Goal: Transaction & Acquisition: Purchase product/service

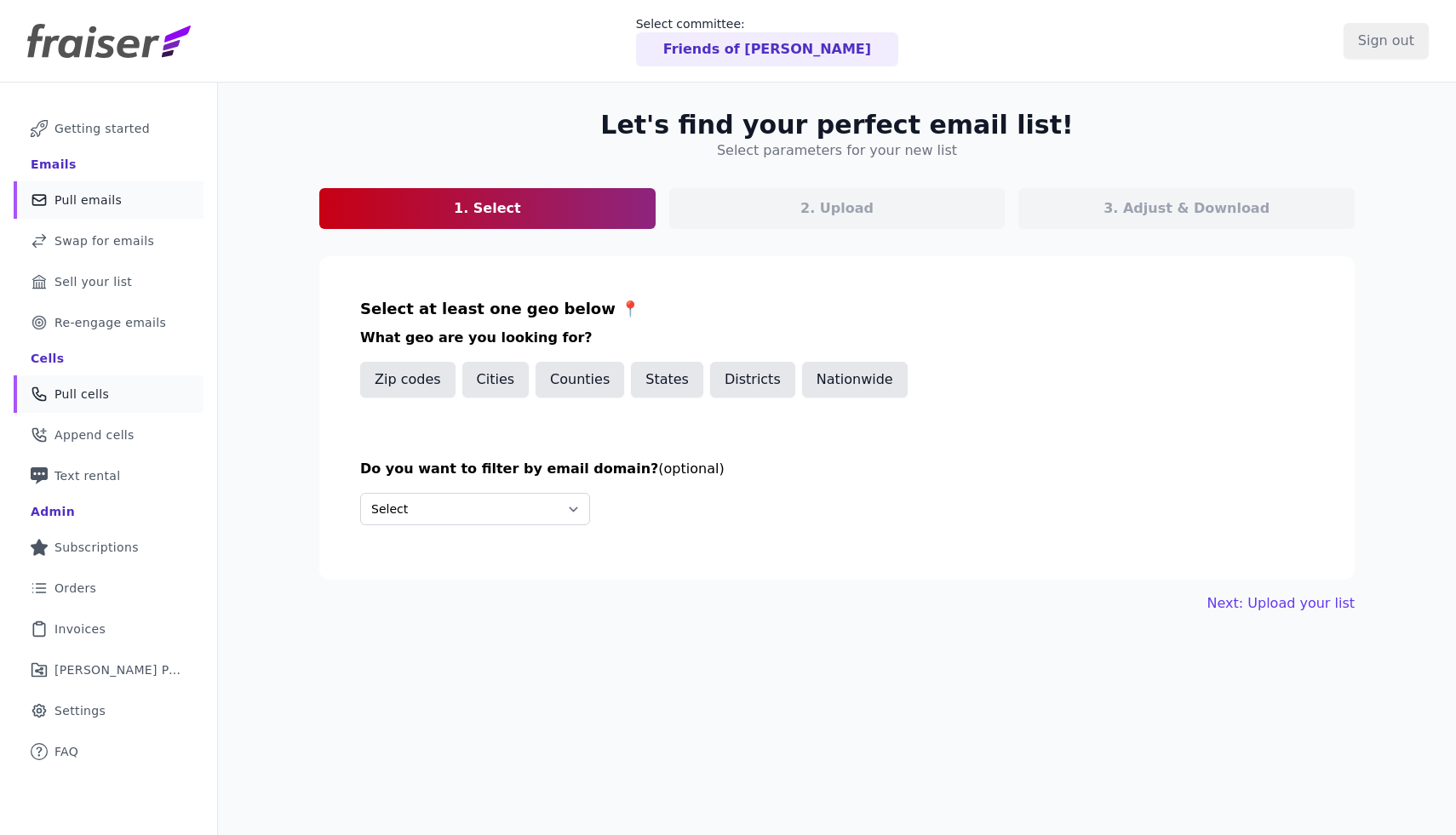
click at [99, 400] on span "Pull cells" at bounding box center [81, 394] width 54 height 17
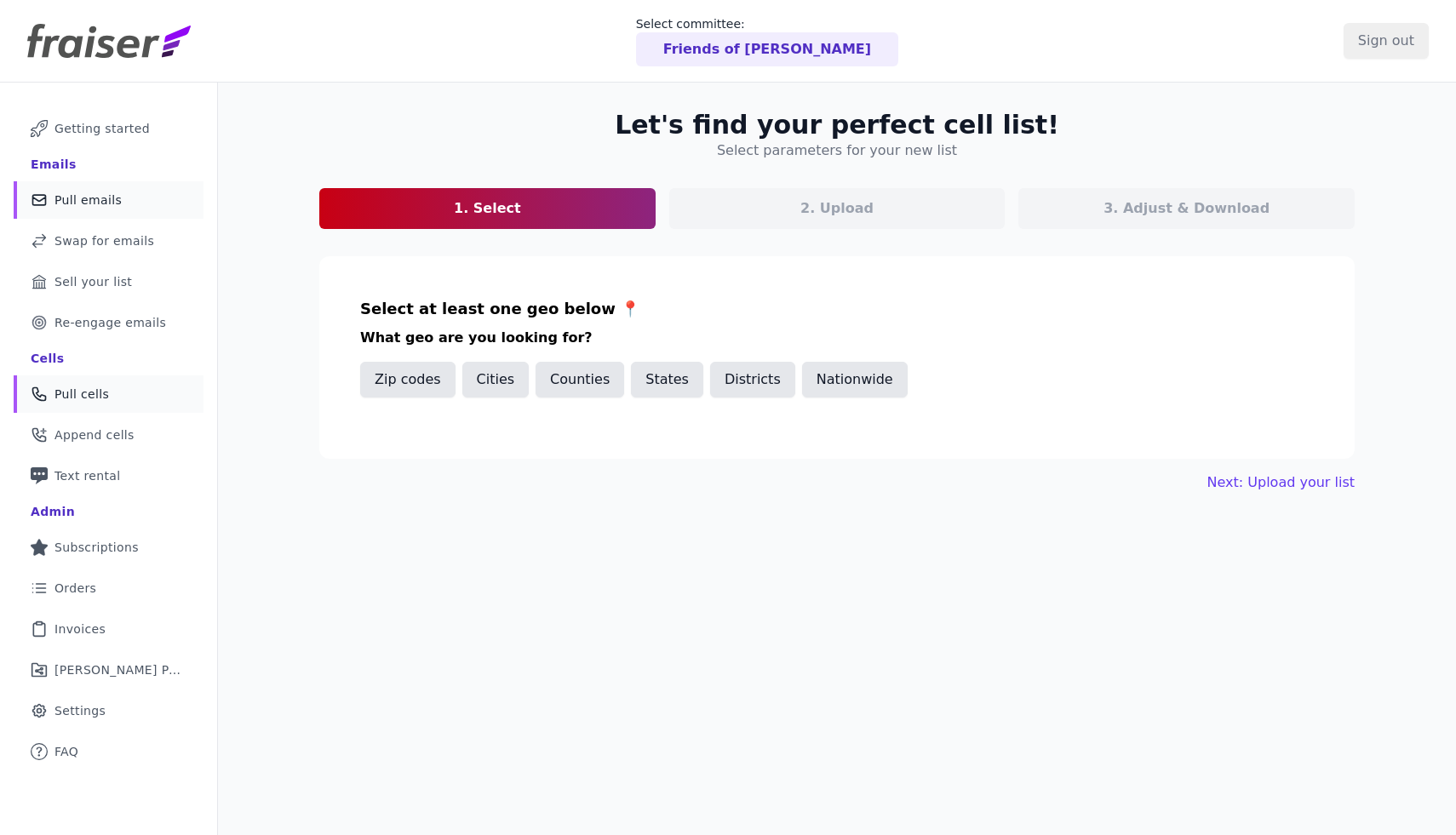
click at [151, 197] on link "Mail Icon Outline of a mail envelope Pull emails" at bounding box center [108, 199] width 190 height 37
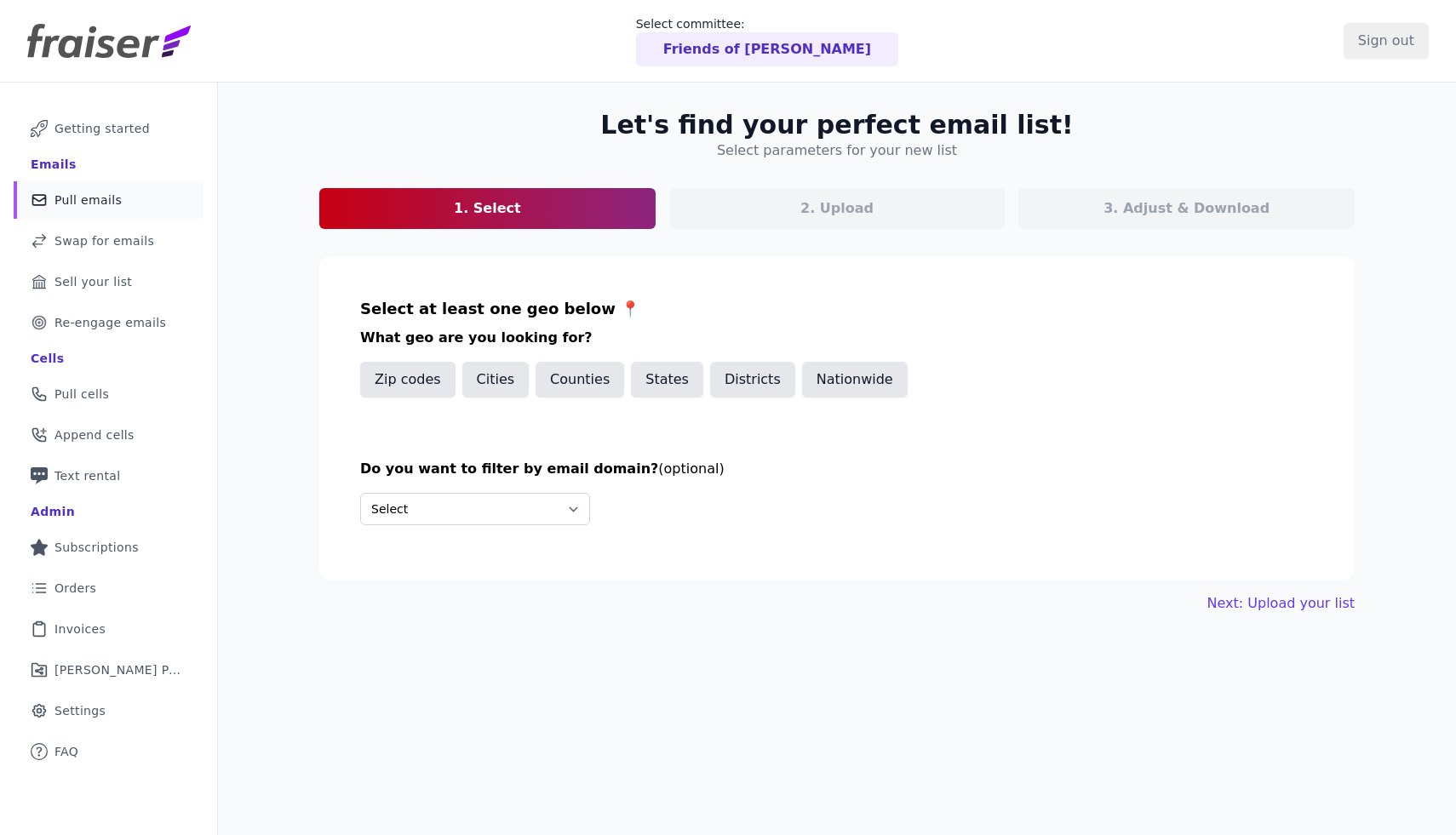
click at [734, 43] on p "Friends of [PERSON_NAME]" at bounding box center [766, 49] width 208 height 21
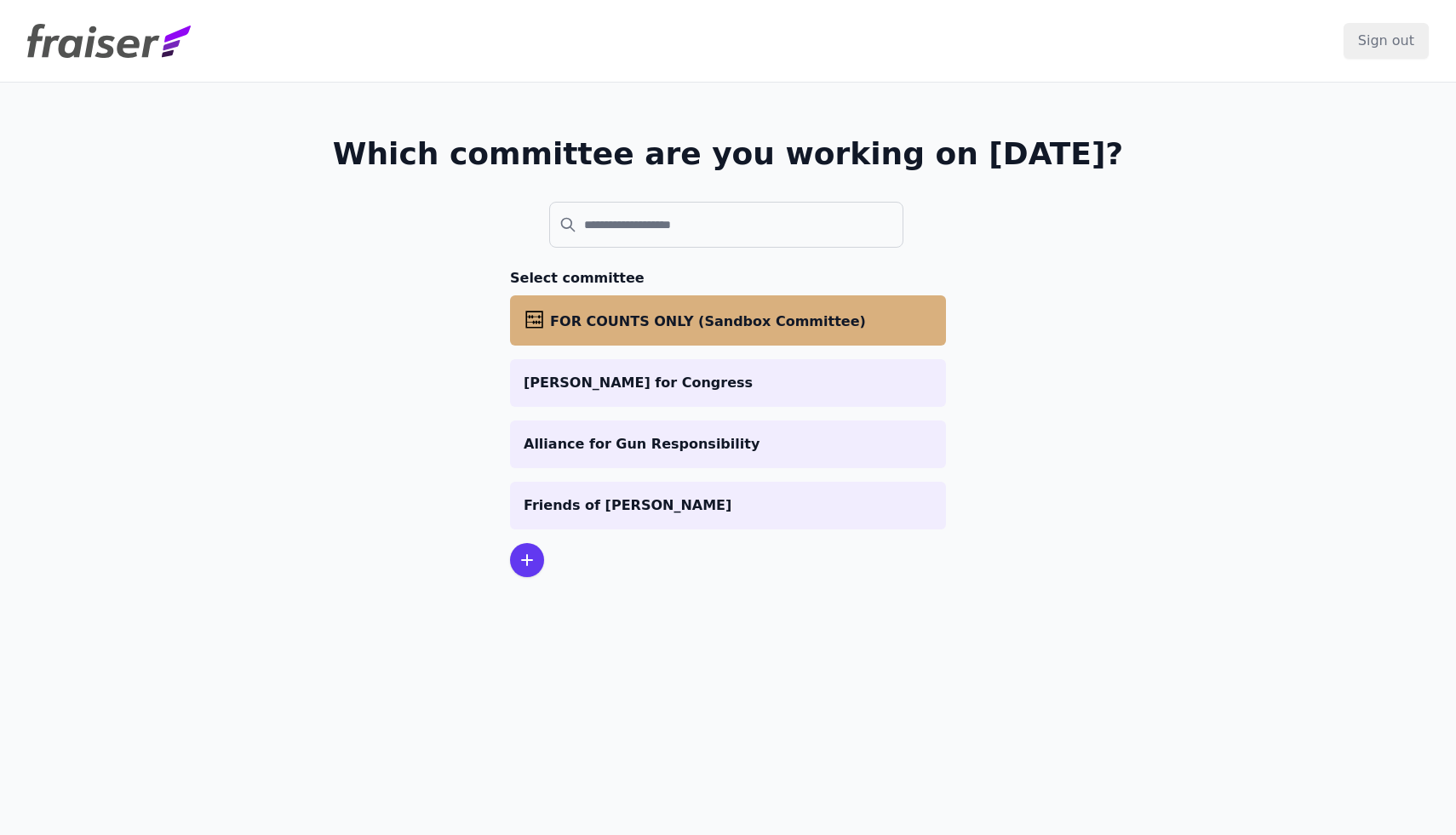
click at [615, 325] on span "FOR COUNTS ONLY (Sandbox Committee)" at bounding box center [708, 321] width 316 height 16
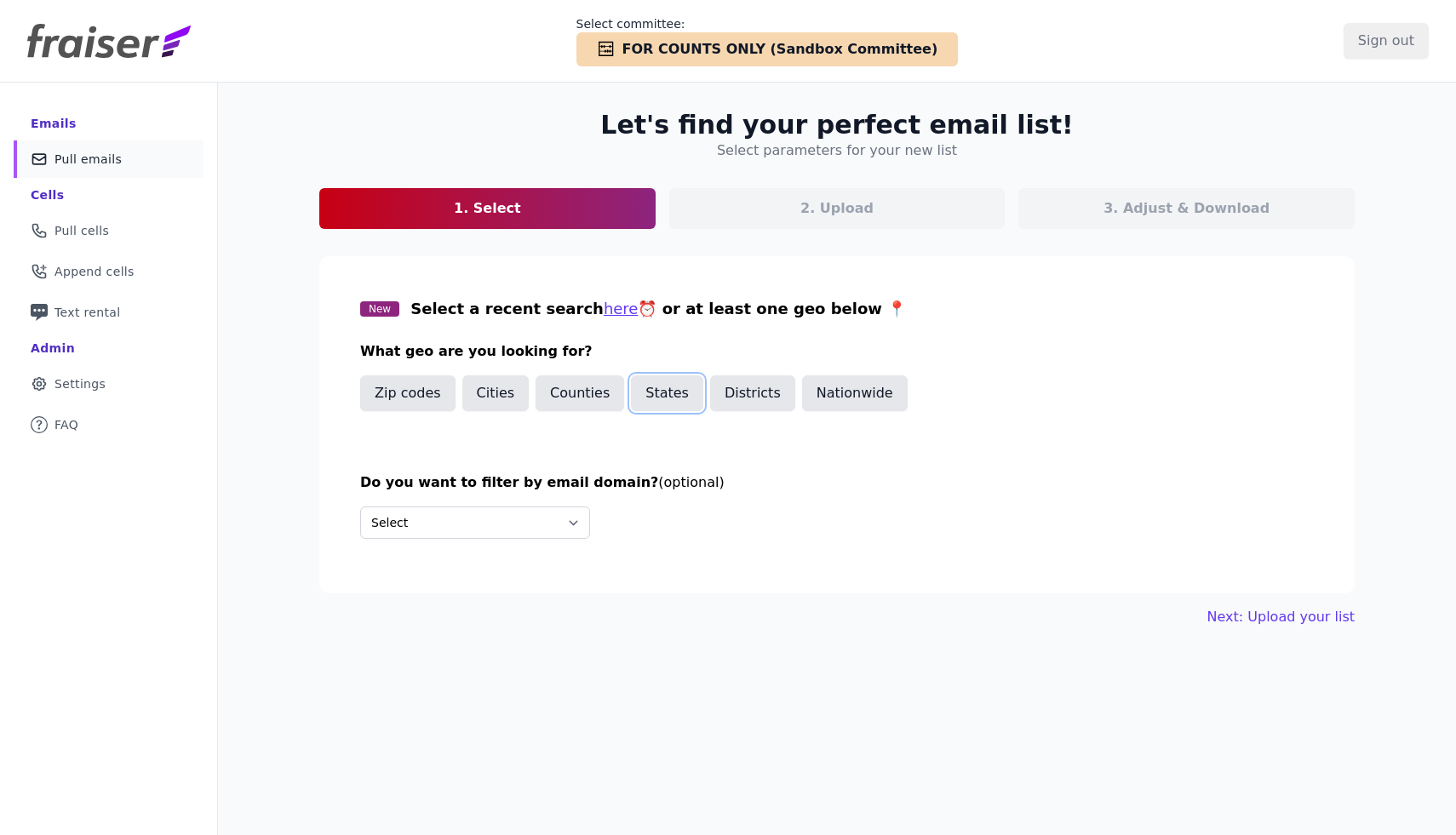
click at [637, 399] on button "States" at bounding box center [667, 393] width 72 height 36
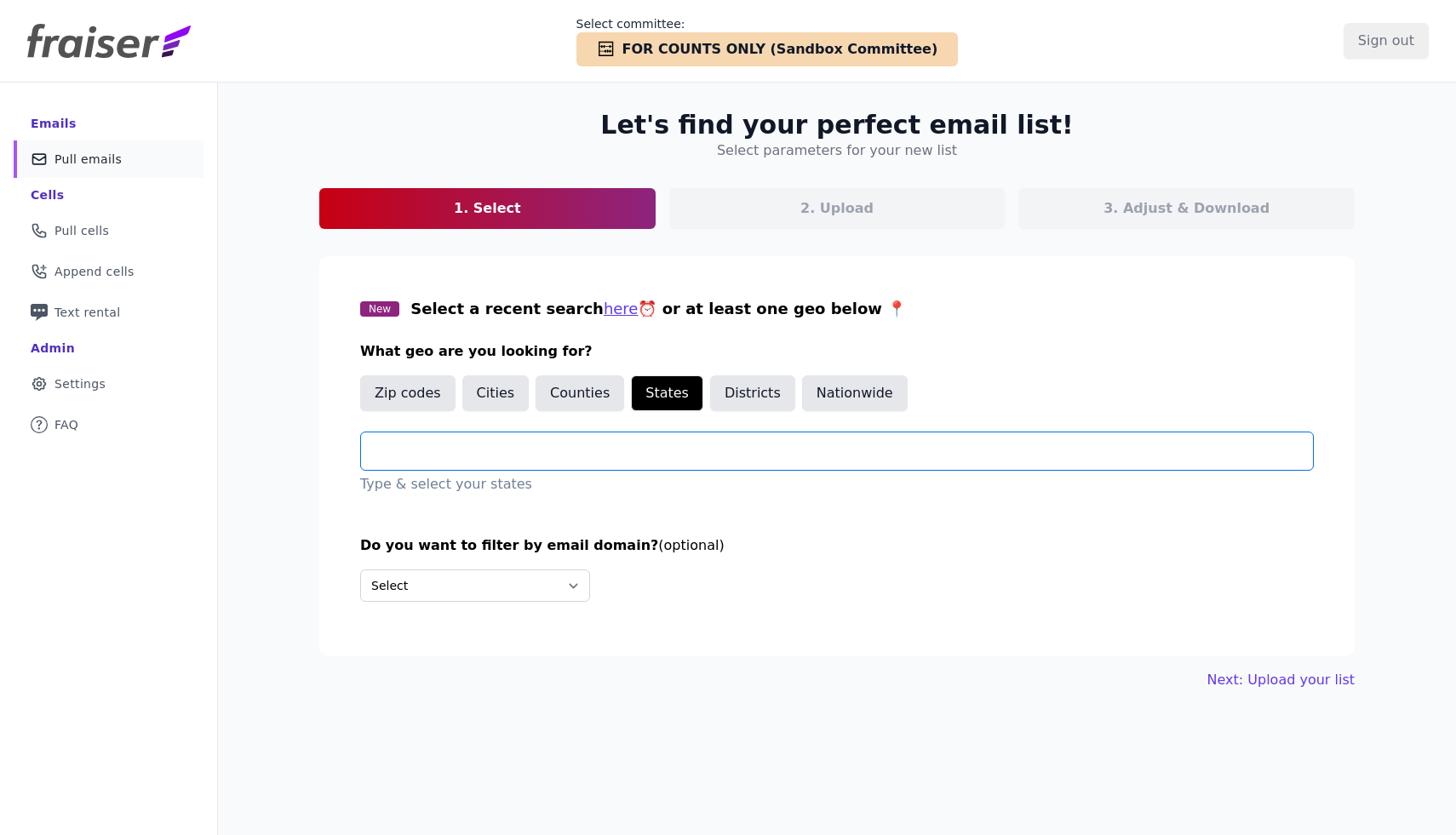
click at [495, 448] on input "text" at bounding box center [843, 451] width 938 height 21
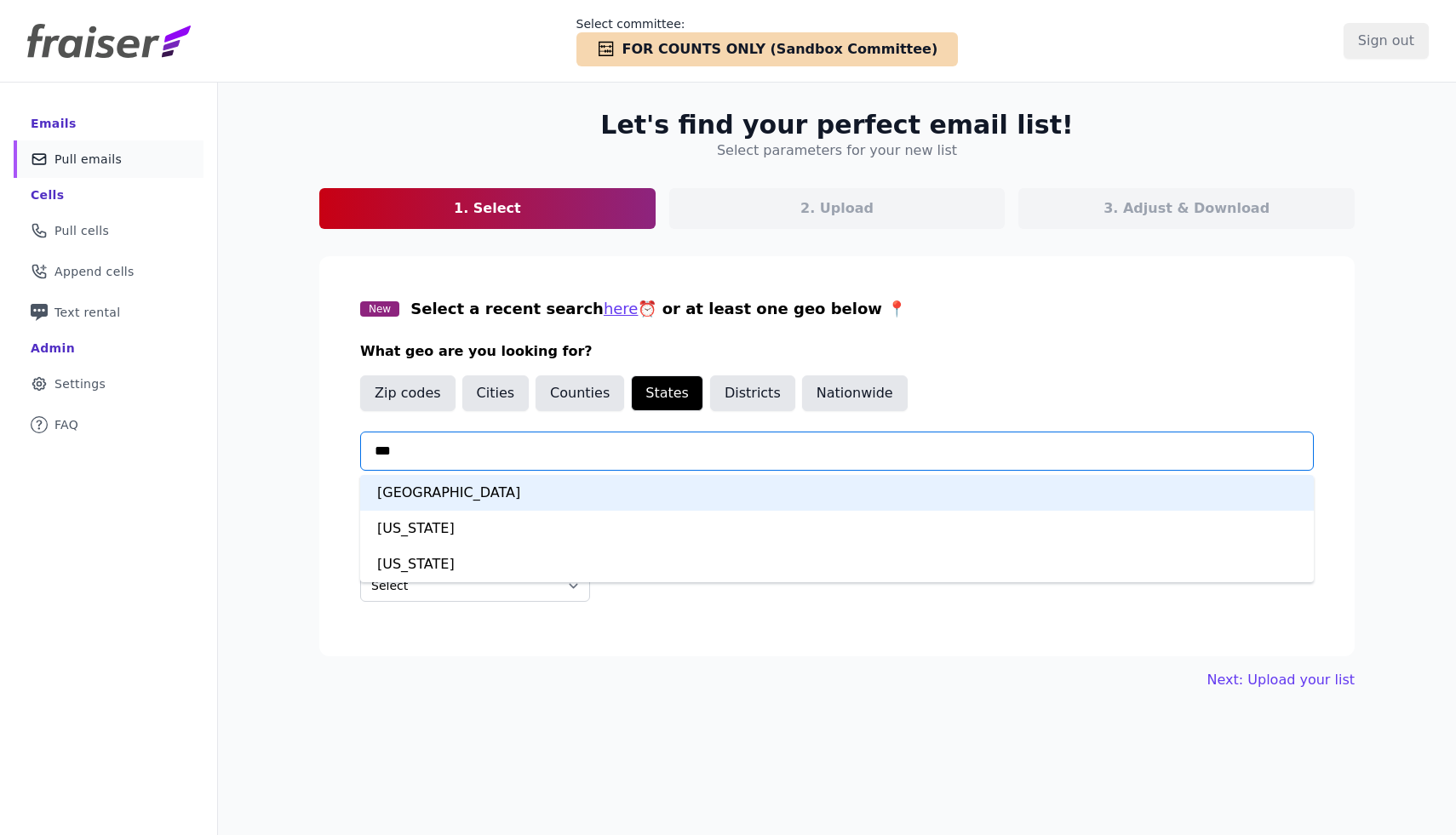
type input "****"
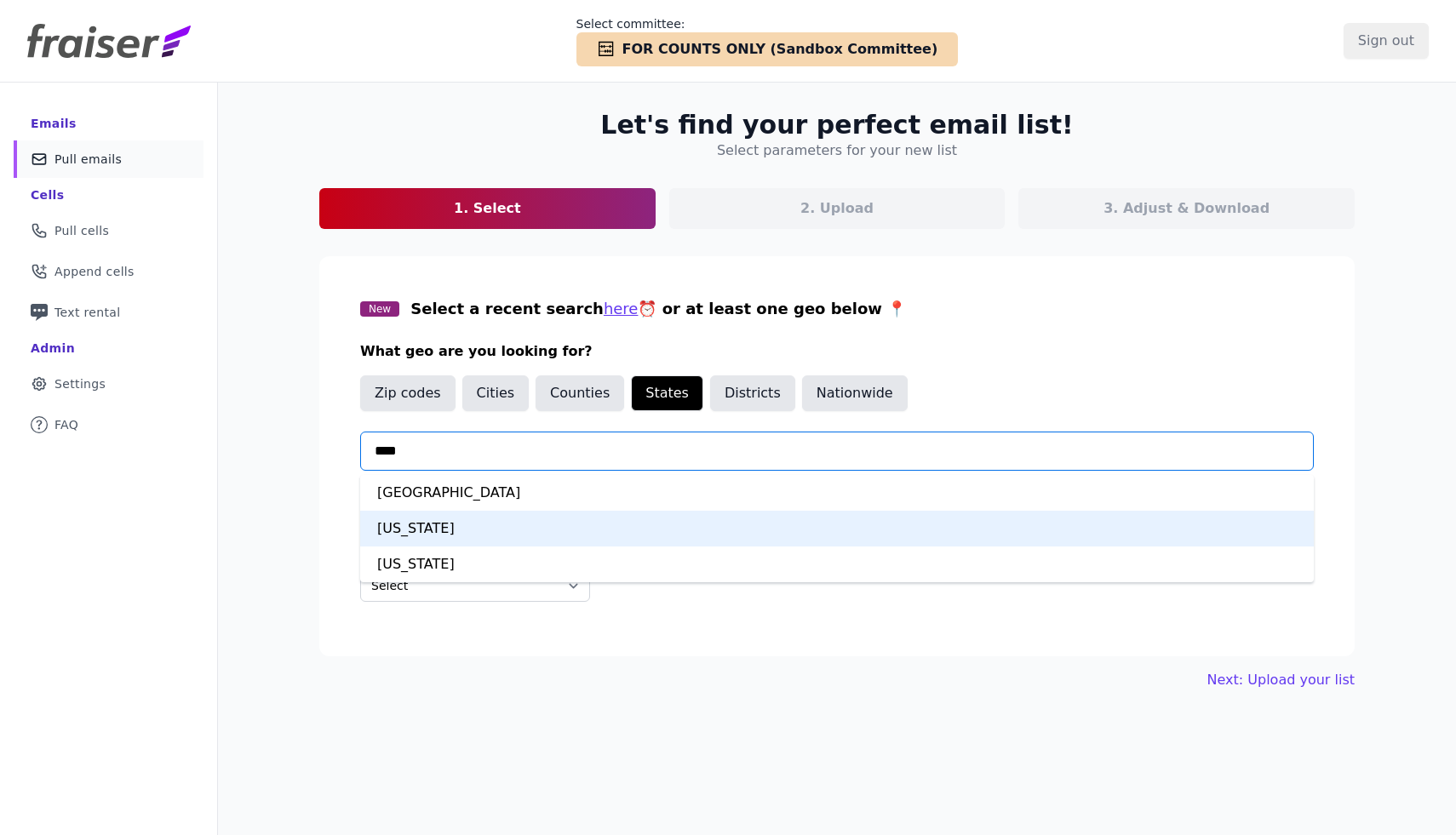
click at [467, 534] on div "[US_STATE]" at bounding box center [837, 529] width 954 height 36
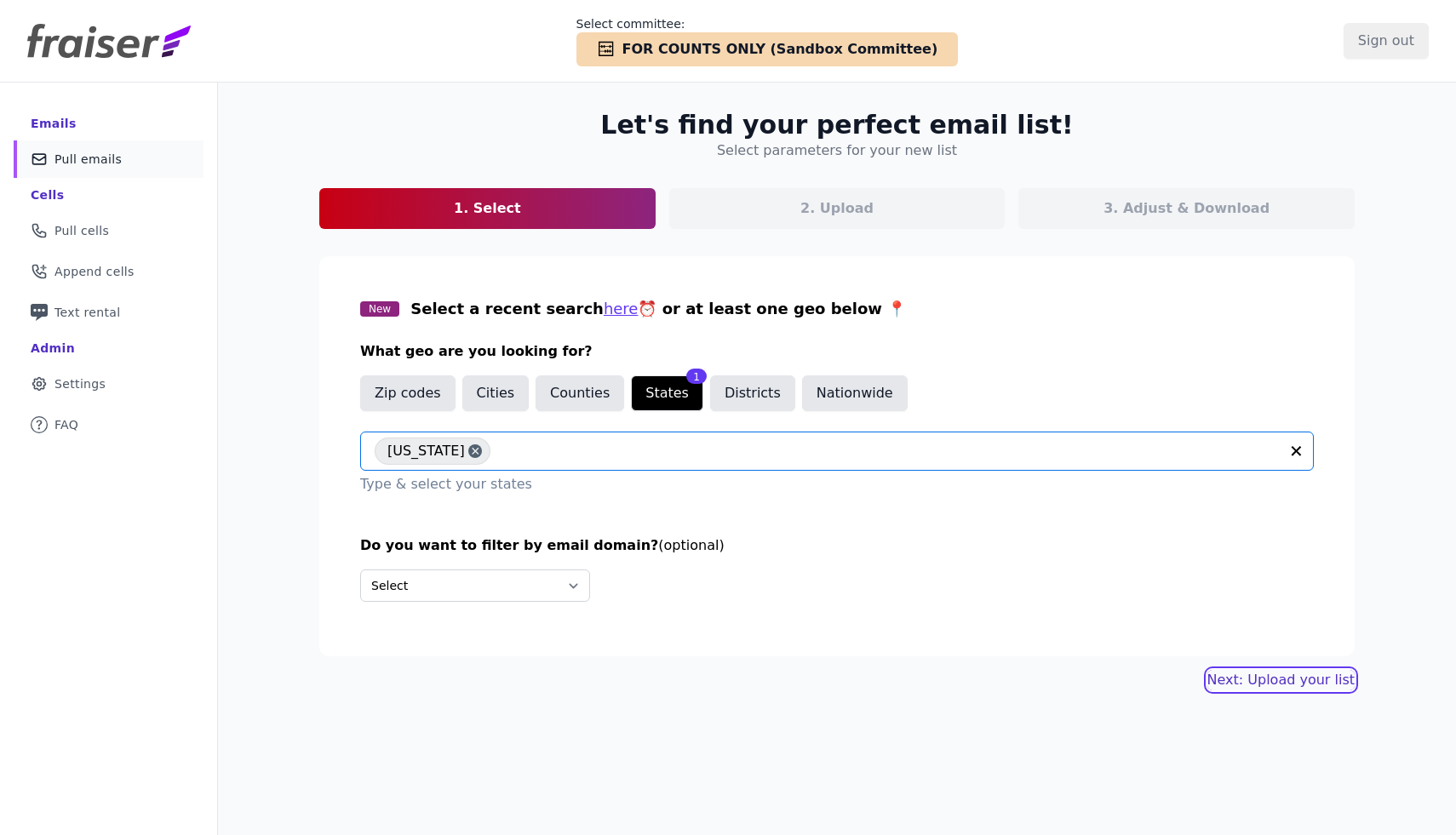
click at [1335, 686] on link "Next: Upload your list" at bounding box center [1280, 680] width 147 height 21
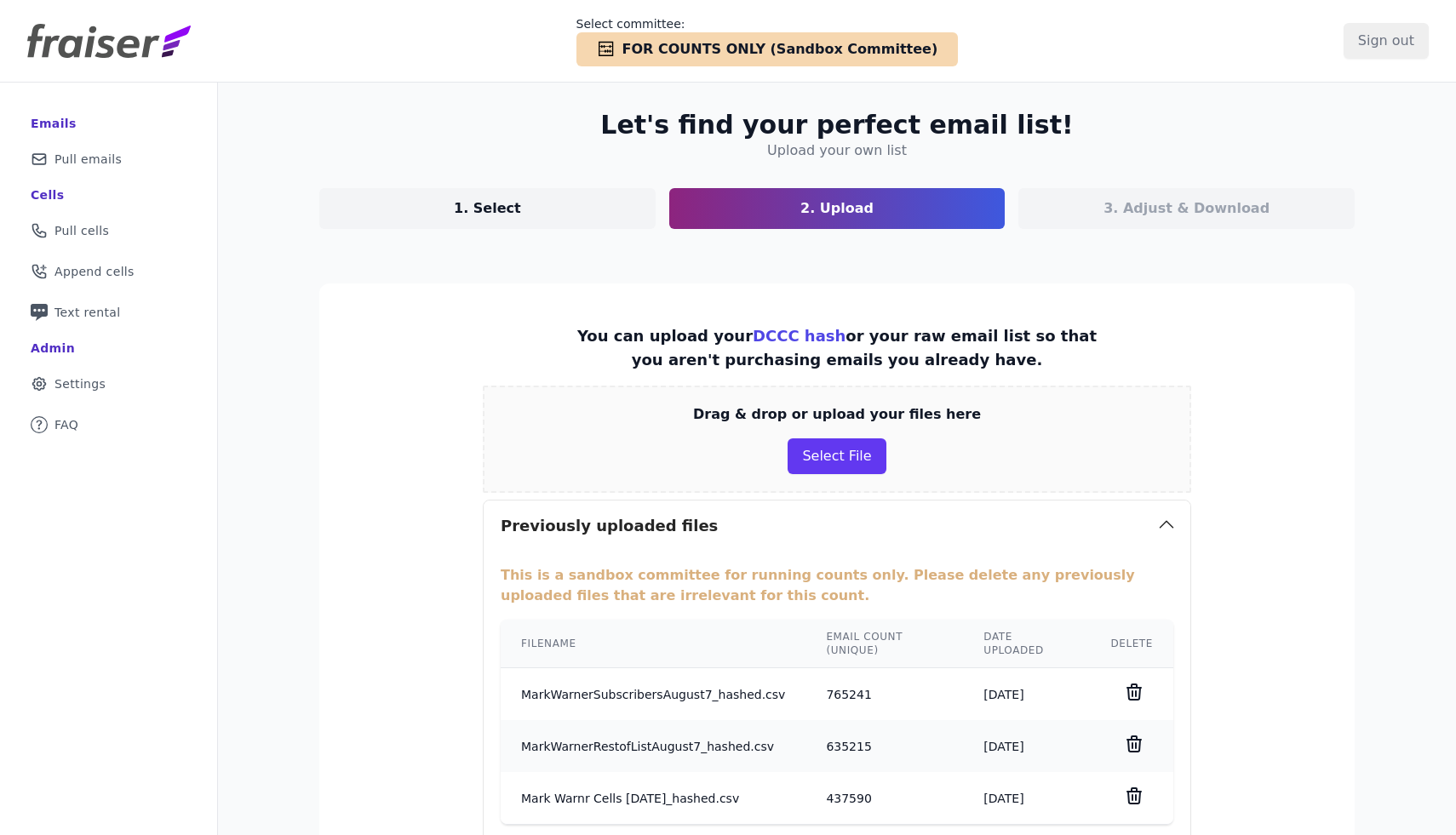
scroll to position [201, 0]
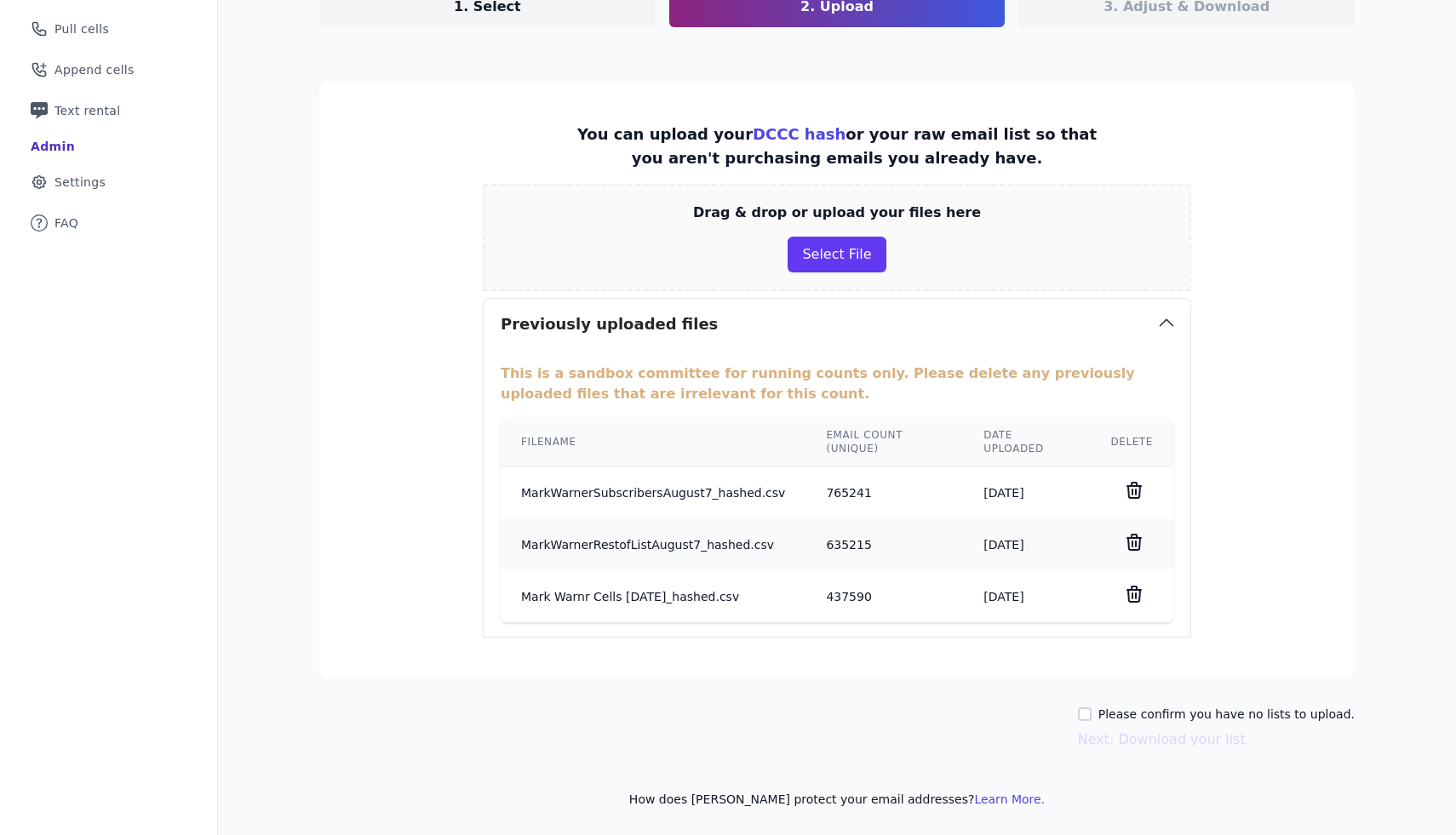
click at [1123, 716] on label "Please confirm you have no lists to upload." at bounding box center [1226, 714] width 256 height 17
click at [1091, 716] on input "Please confirm you have no lists to upload." at bounding box center [1085, 714] width 13 height 13
checkbox input "true"
click at [1123, 735] on button "Next: Download your list" at bounding box center [1162, 740] width 168 height 21
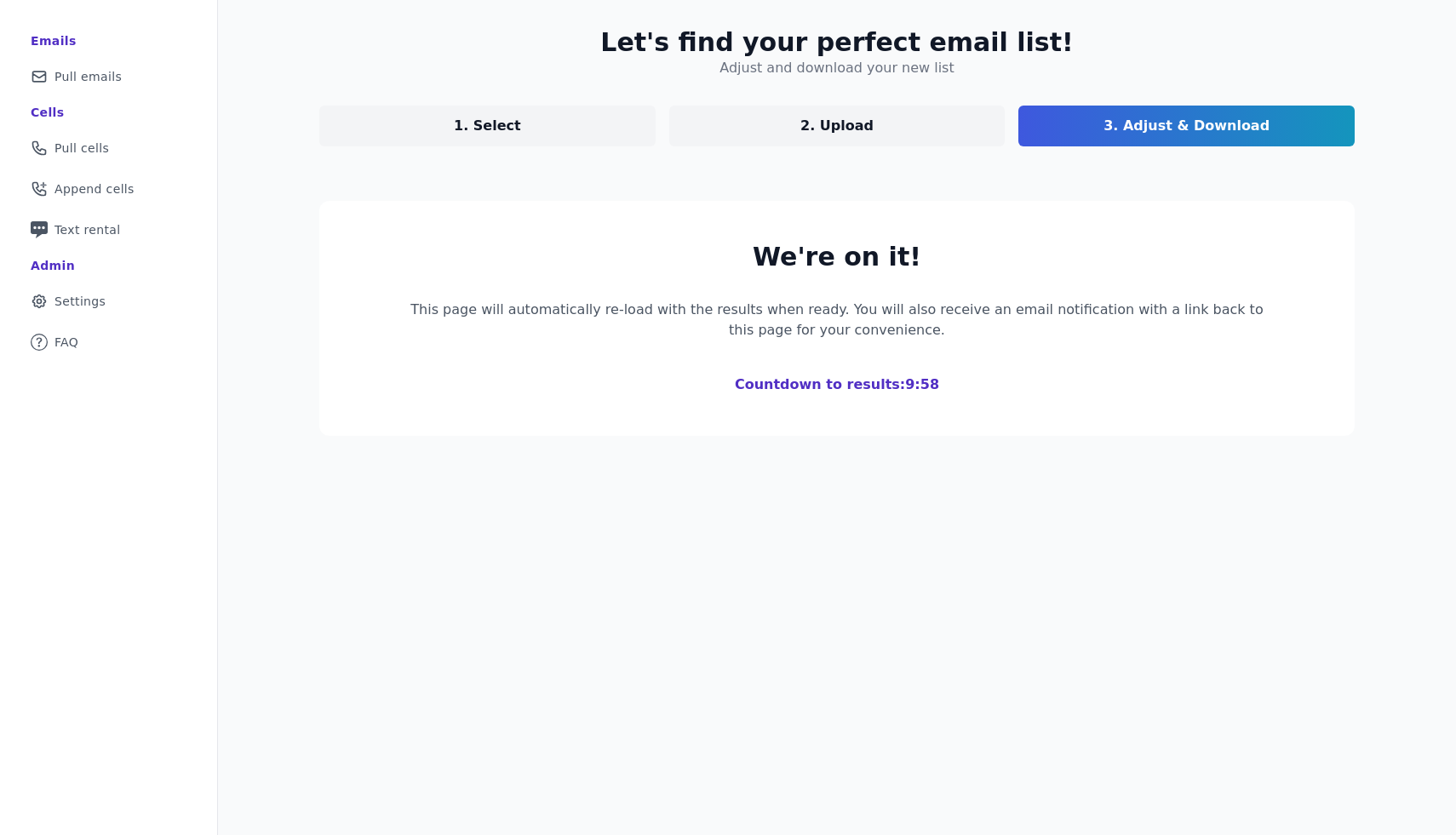
scroll to position [103, 0]
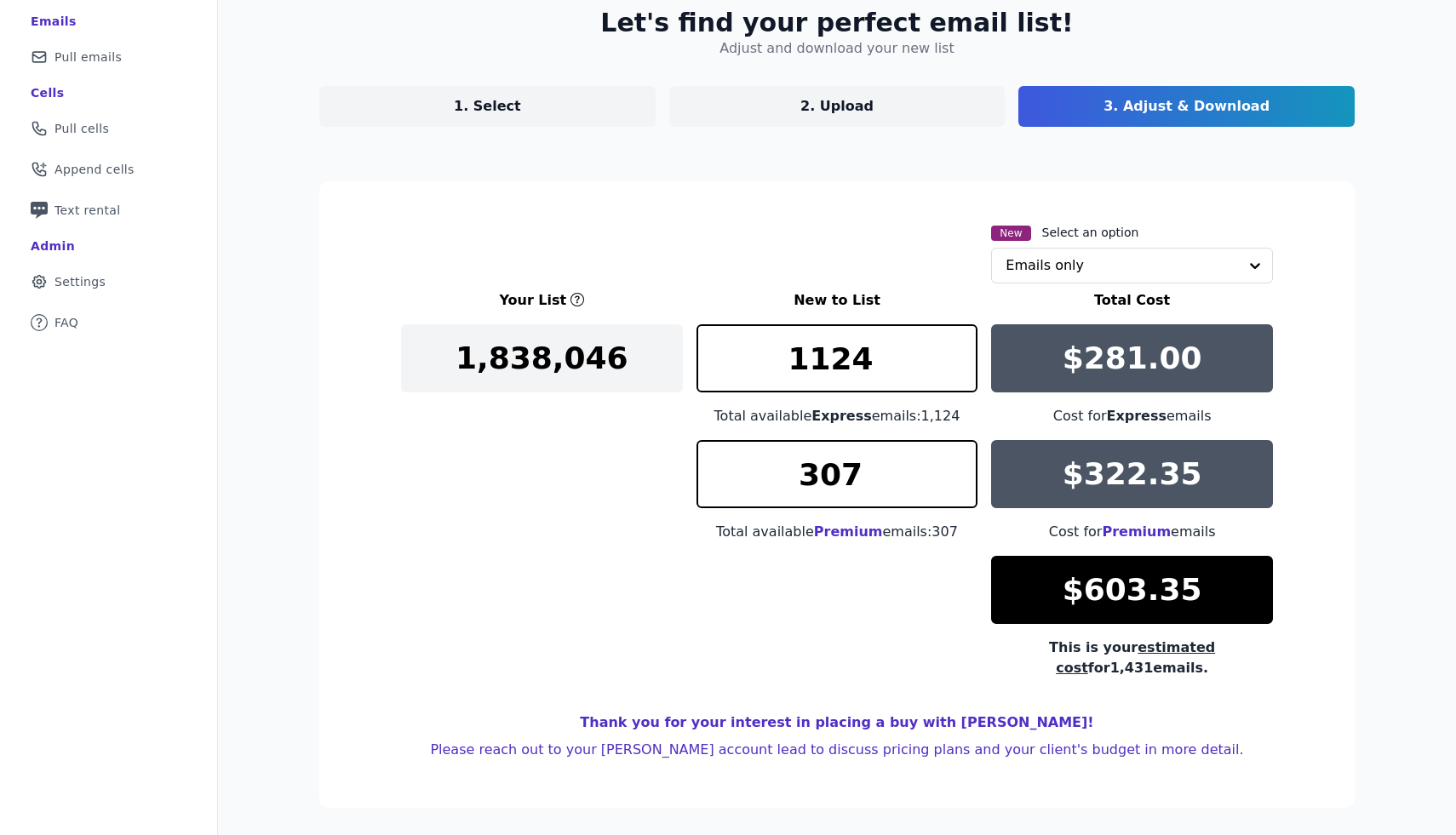
drag, startPoint x: 1211, startPoint y: 650, endPoint x: 1277, endPoint y: 649, distance: 66.0
click at [1277, 649] on section "New Select an option Emails only Your List New to List Total Cost 1,838,046 112…" at bounding box center [837, 495] width 1035 height 627
click at [1168, 268] on input "text" at bounding box center [1122, 266] width 233 height 34
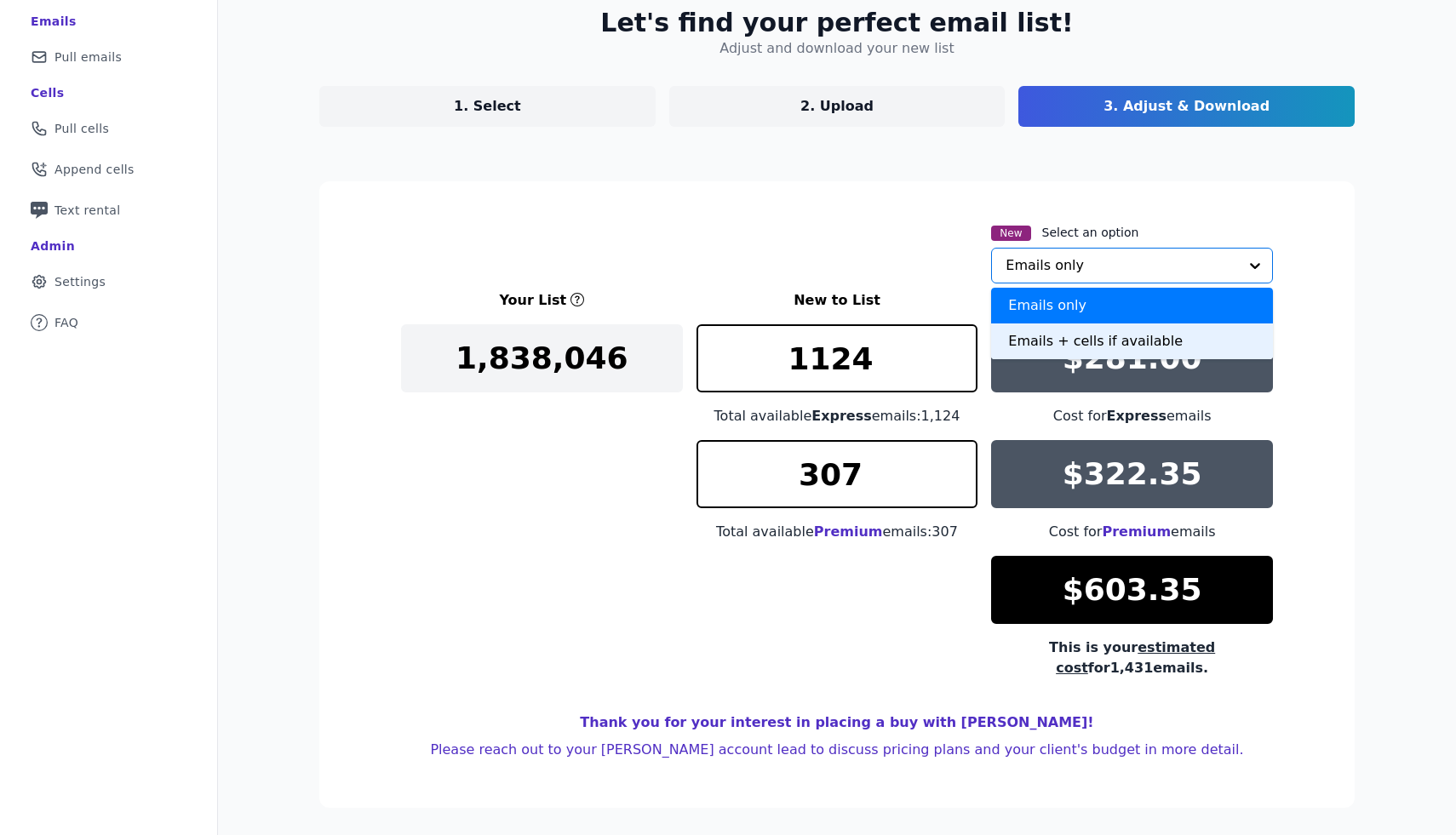
click at [1116, 341] on div "Emails + cells if available" at bounding box center [1131, 342] width 282 height 36
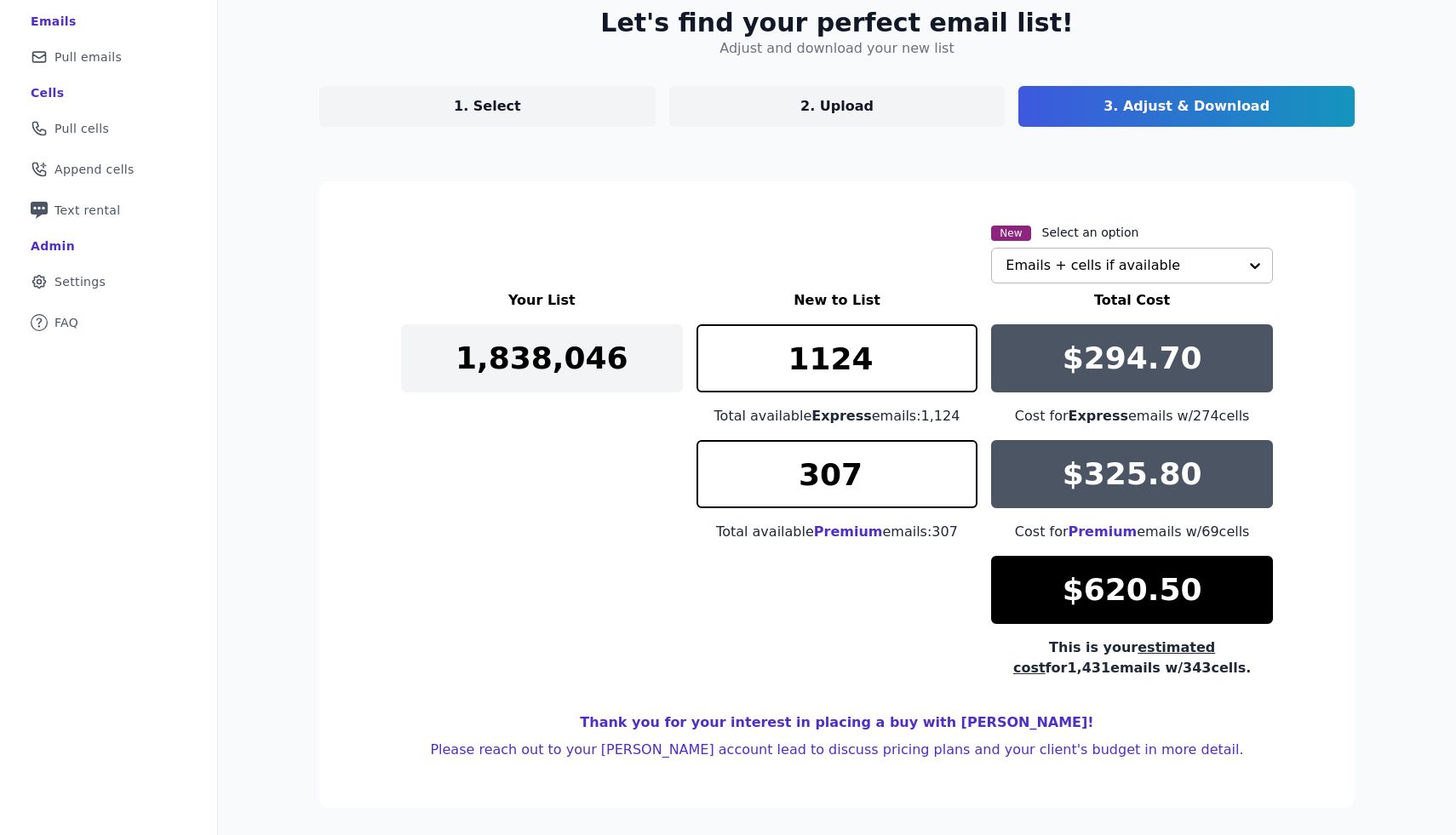
scroll to position [103, 0]
click at [508, 94] on link "1. Select" at bounding box center [487, 106] width 336 height 41
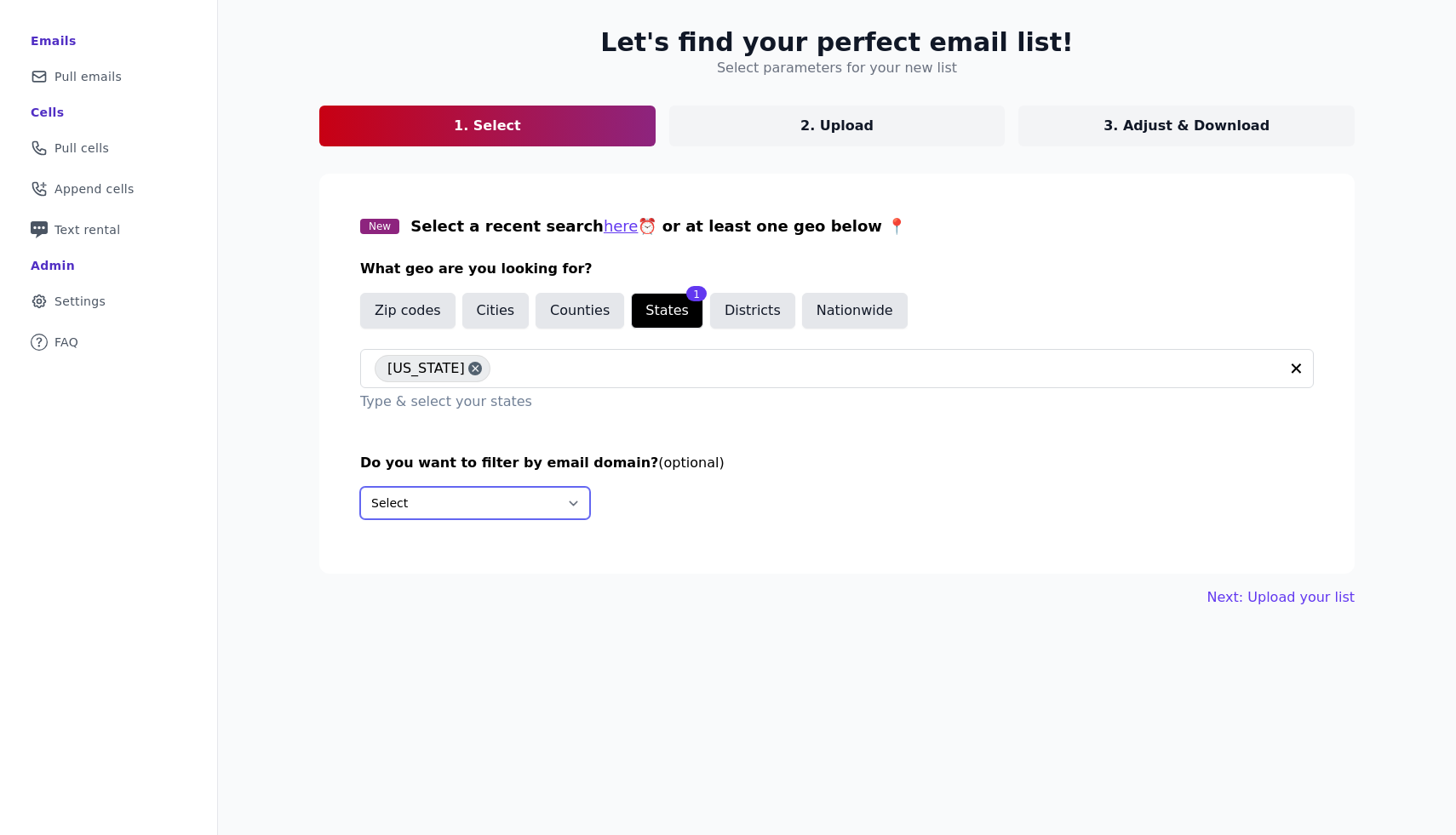
click at [465, 497] on select "Select Include only these domains Include none of these domains" at bounding box center [475, 503] width 230 height 32
select select "Exclude"
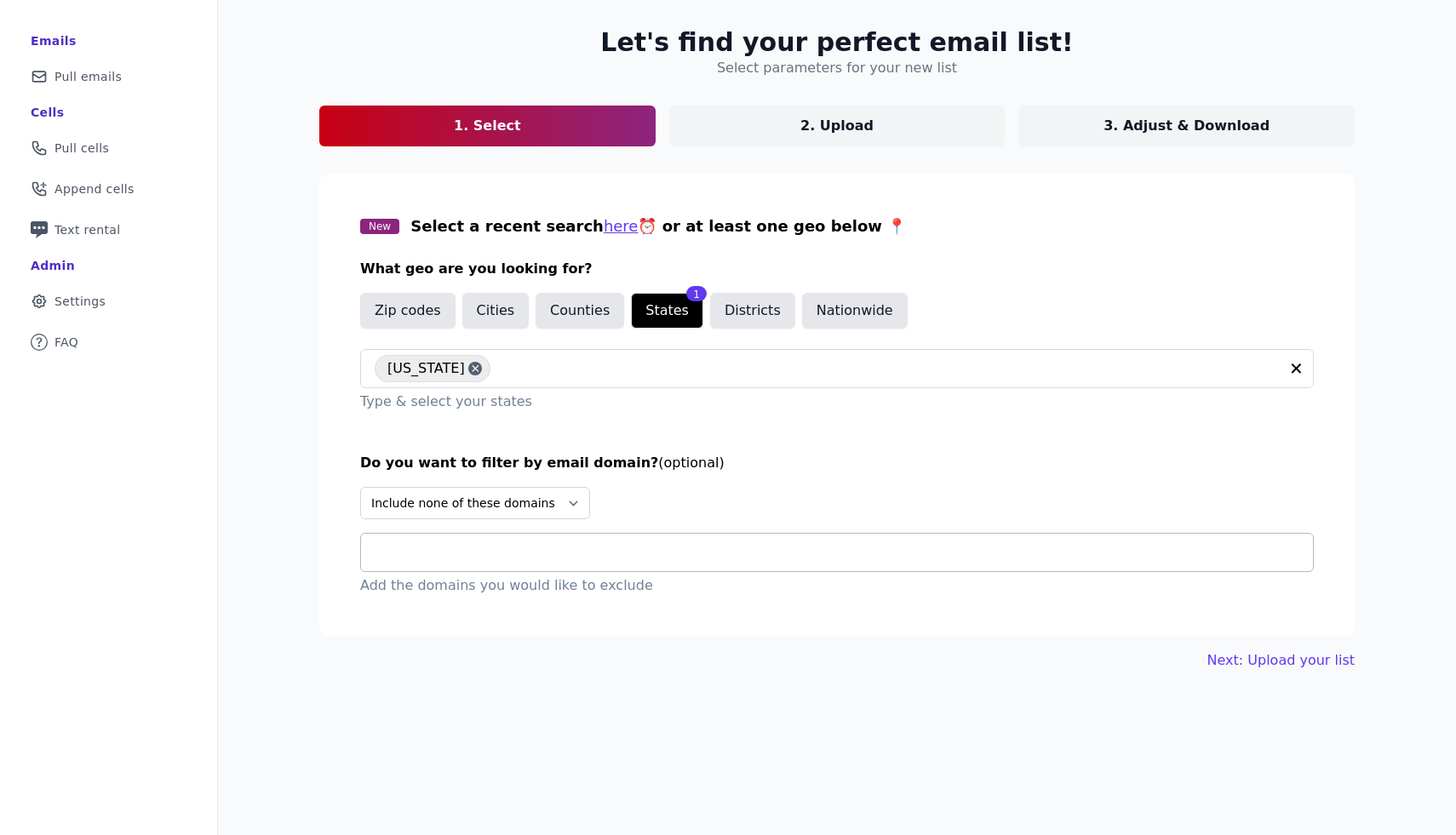
click at [521, 556] on input "text" at bounding box center [843, 553] width 938 height 21
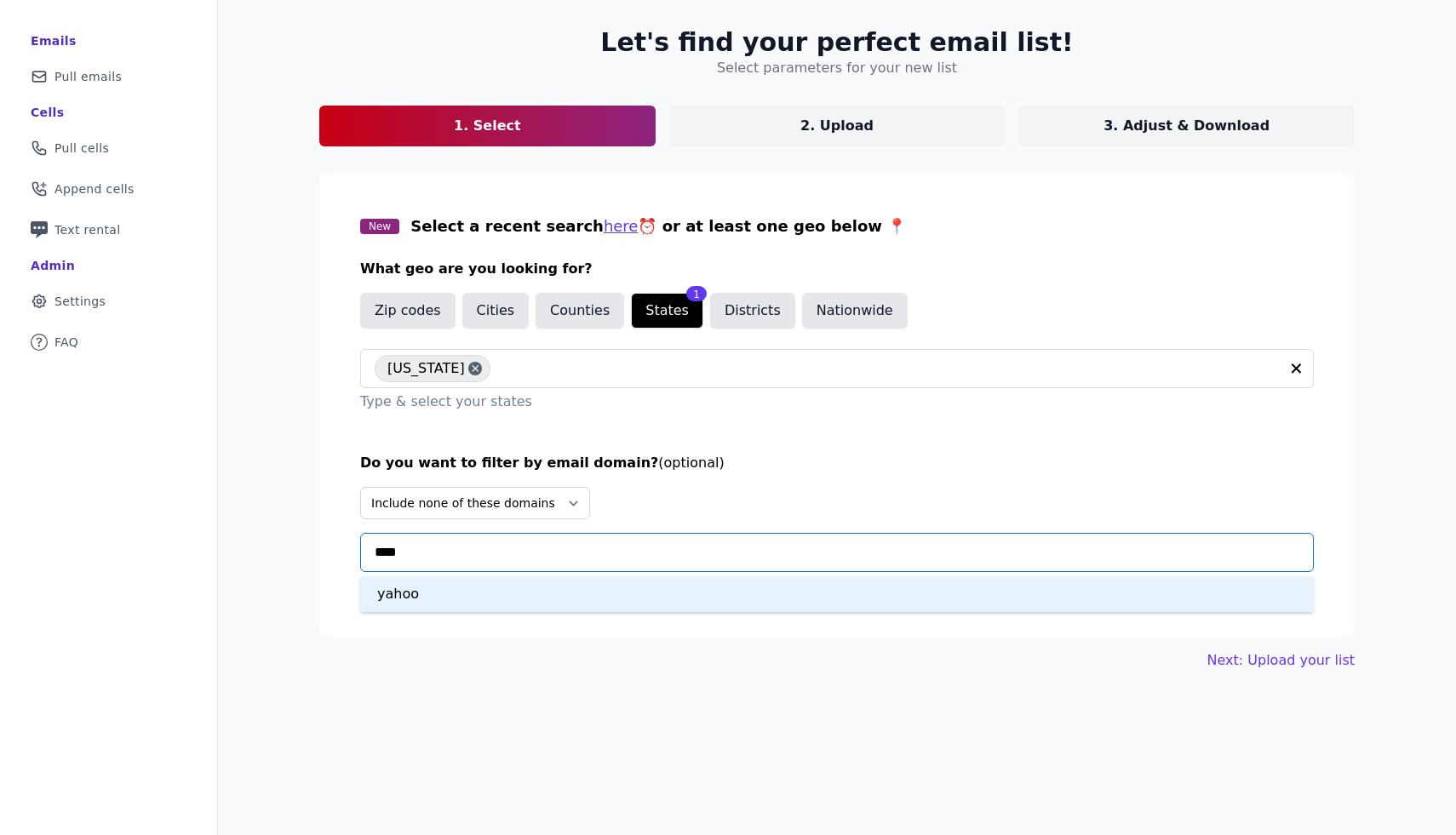
type input "*****"
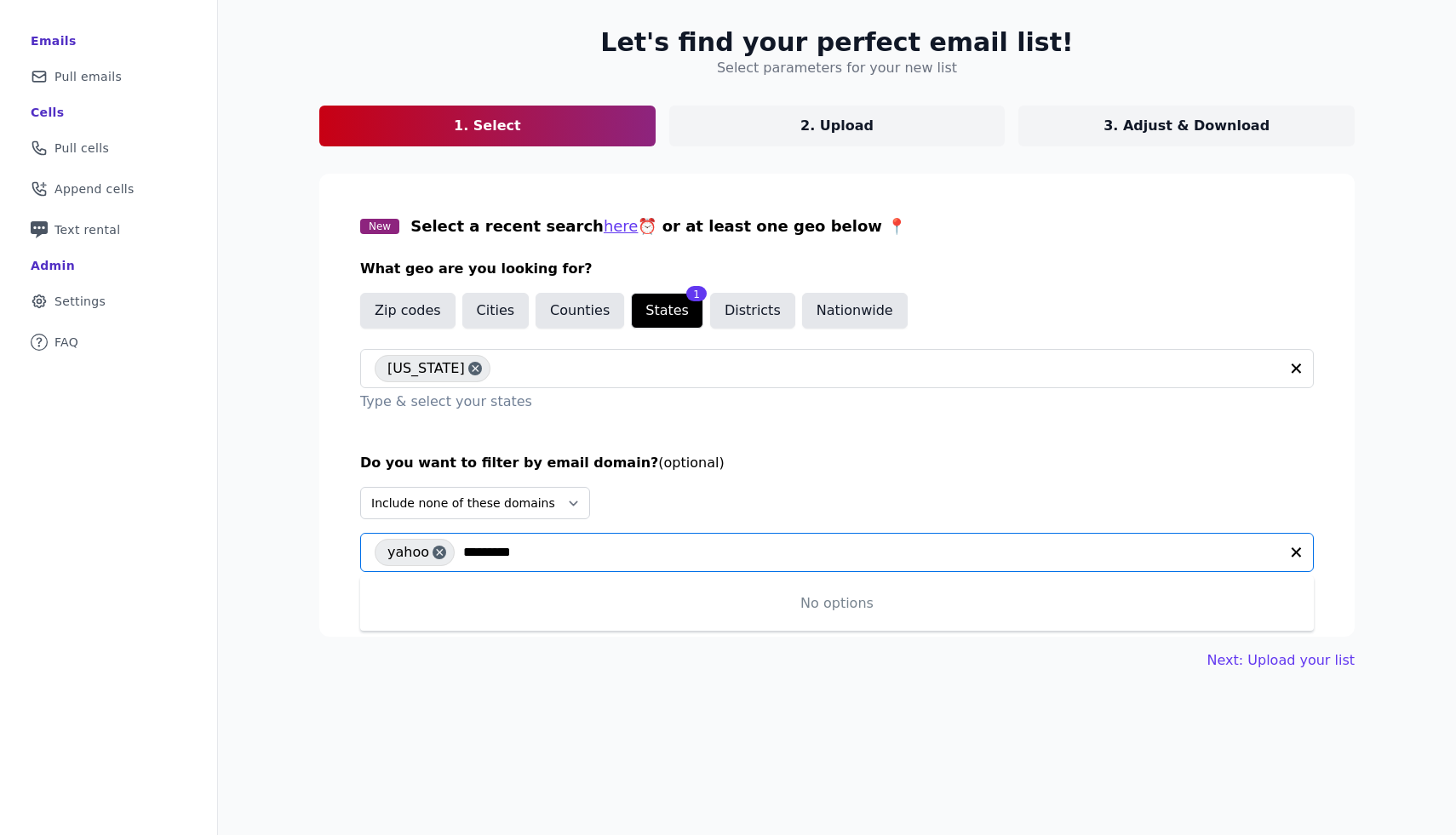
click at [546, 548] on input "*********" at bounding box center [871, 553] width 816 height 21
type input "*"
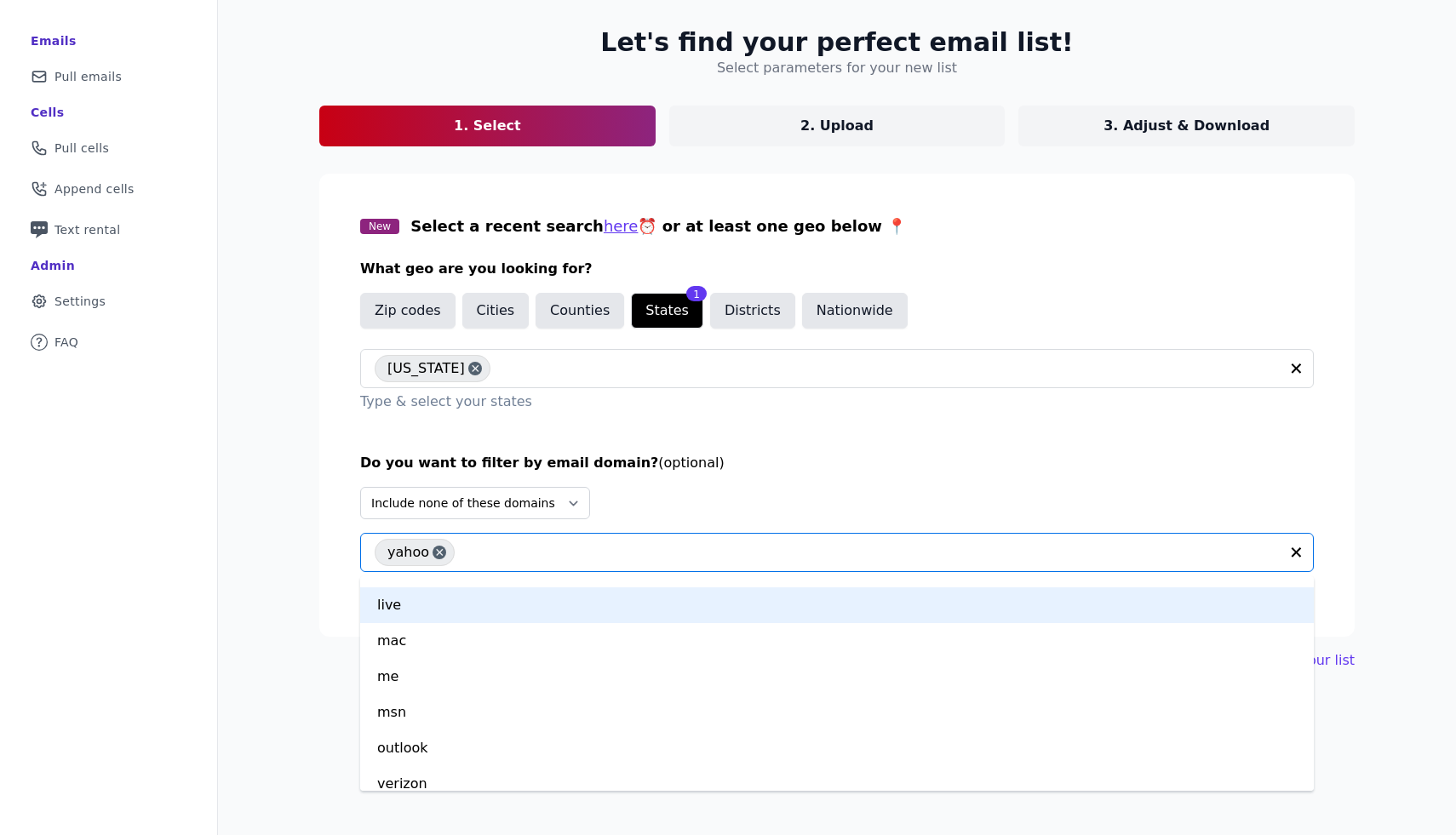
click at [388, 604] on div "live" at bounding box center [837, 605] width 954 height 36
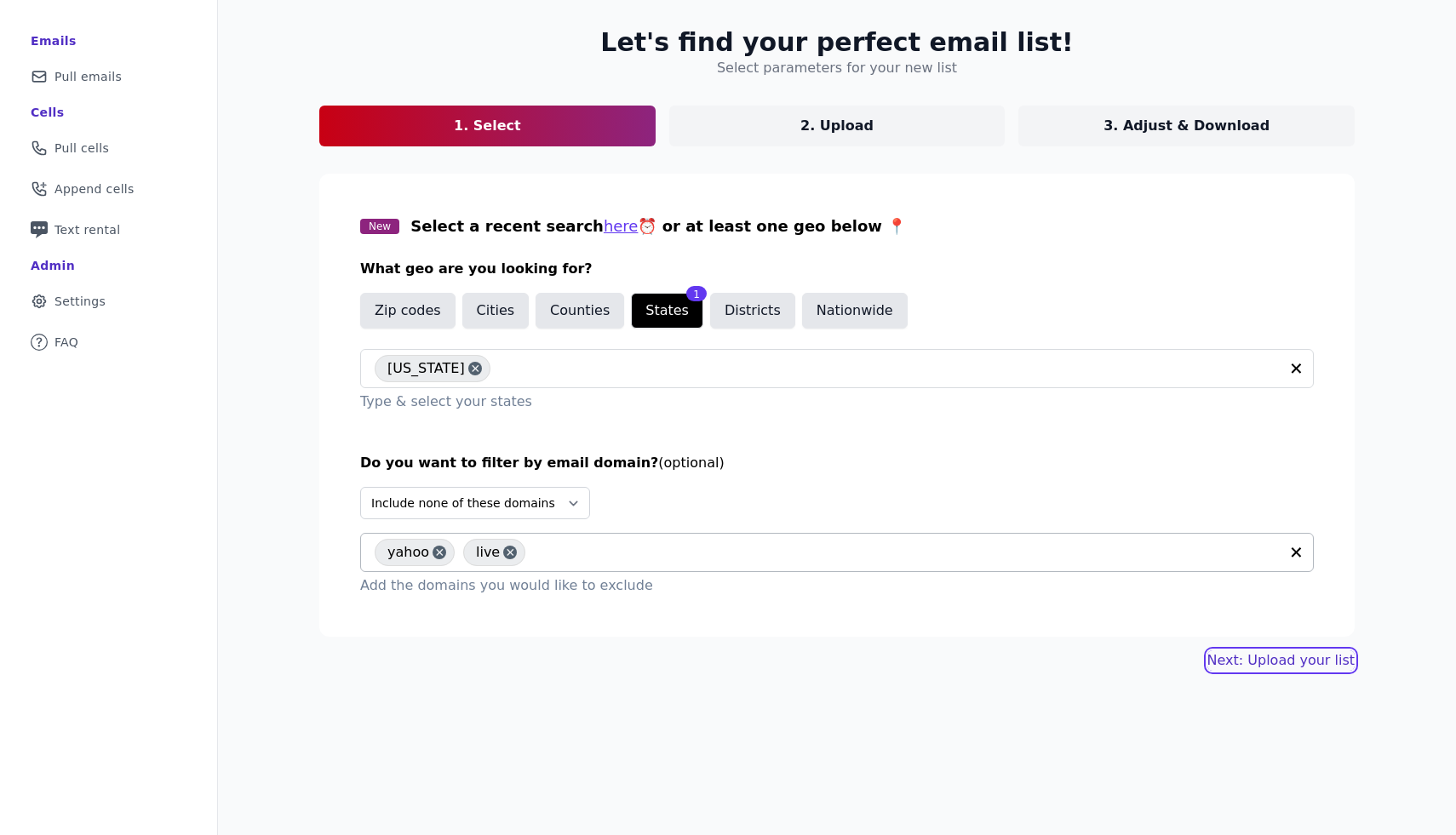
click at [1313, 658] on link "Next: Upload your list" at bounding box center [1280, 661] width 147 height 21
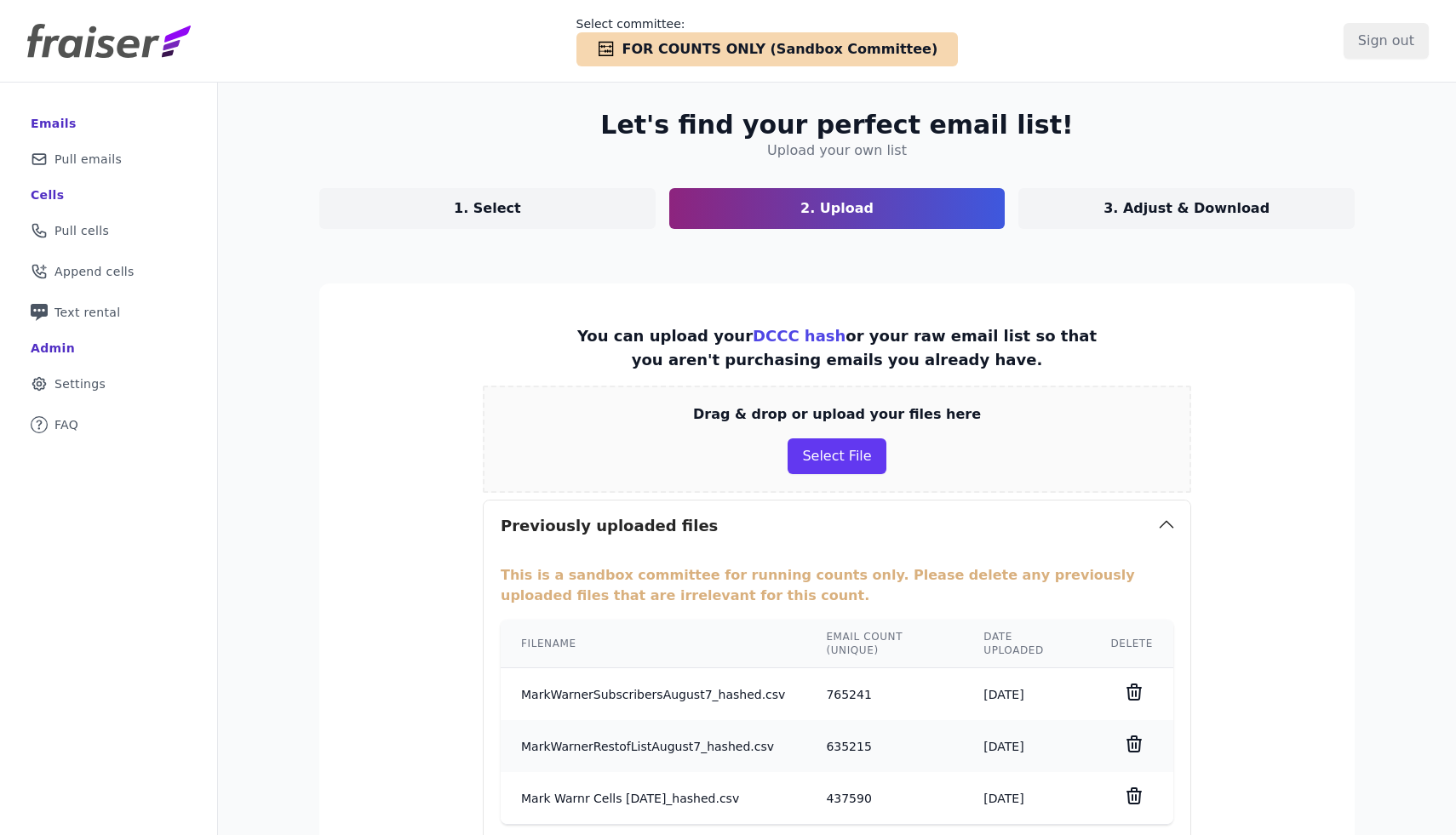
scroll to position [201, 0]
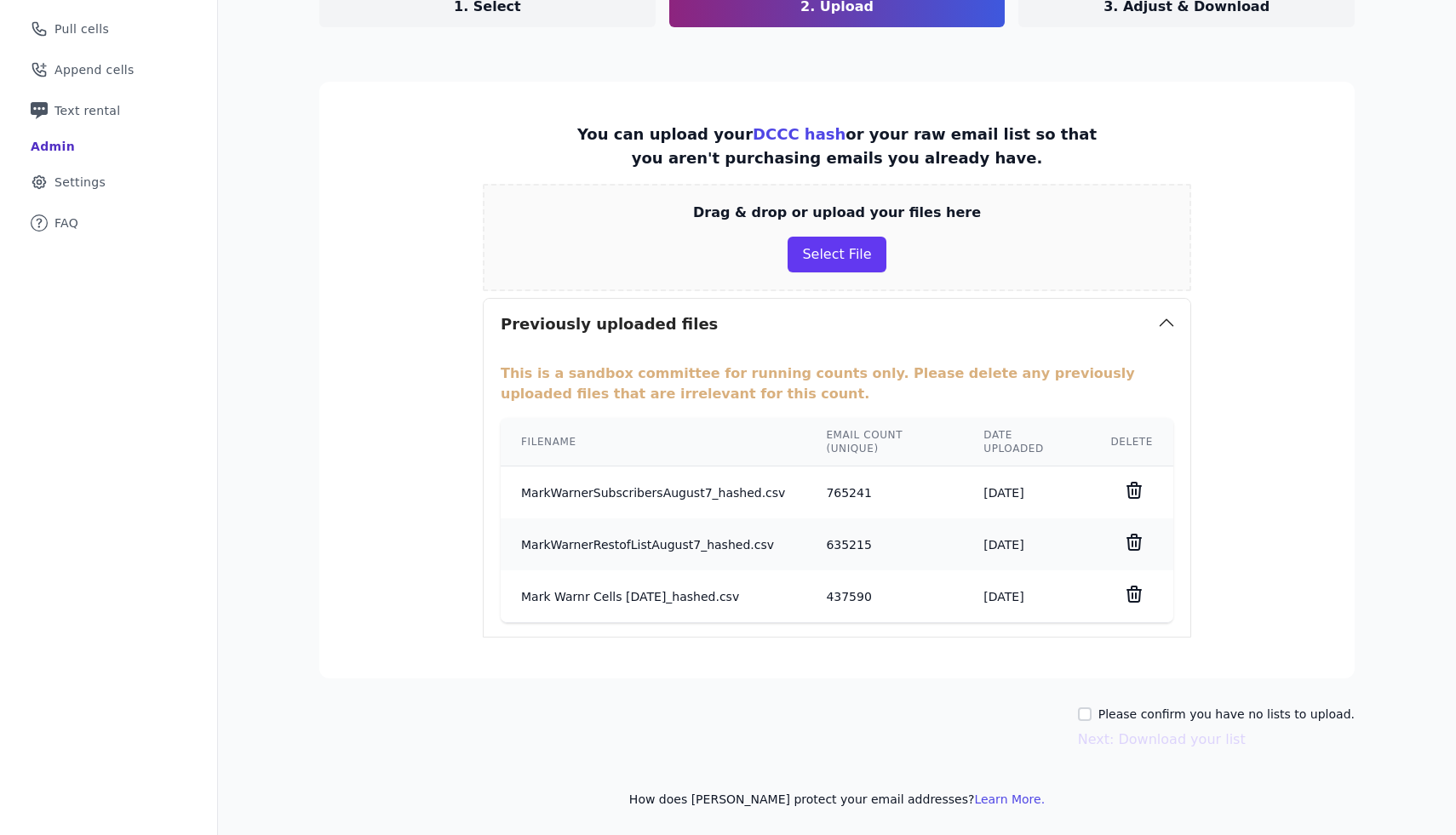
click at [1113, 703] on div "Let's find your perfect email list! Upload your own list 1. Select 2. Upload 3.…" at bounding box center [836, 358] width 1089 height 955
click at [1116, 720] on div "Please confirm you have no lists to upload." at bounding box center [1216, 714] width 276 height 17
click at [1091, 715] on input "Please confirm you have no lists to upload." at bounding box center [1085, 714] width 13 height 13
checkbox input "true"
click at [1125, 735] on button "Next: Download your list" at bounding box center [1162, 740] width 168 height 21
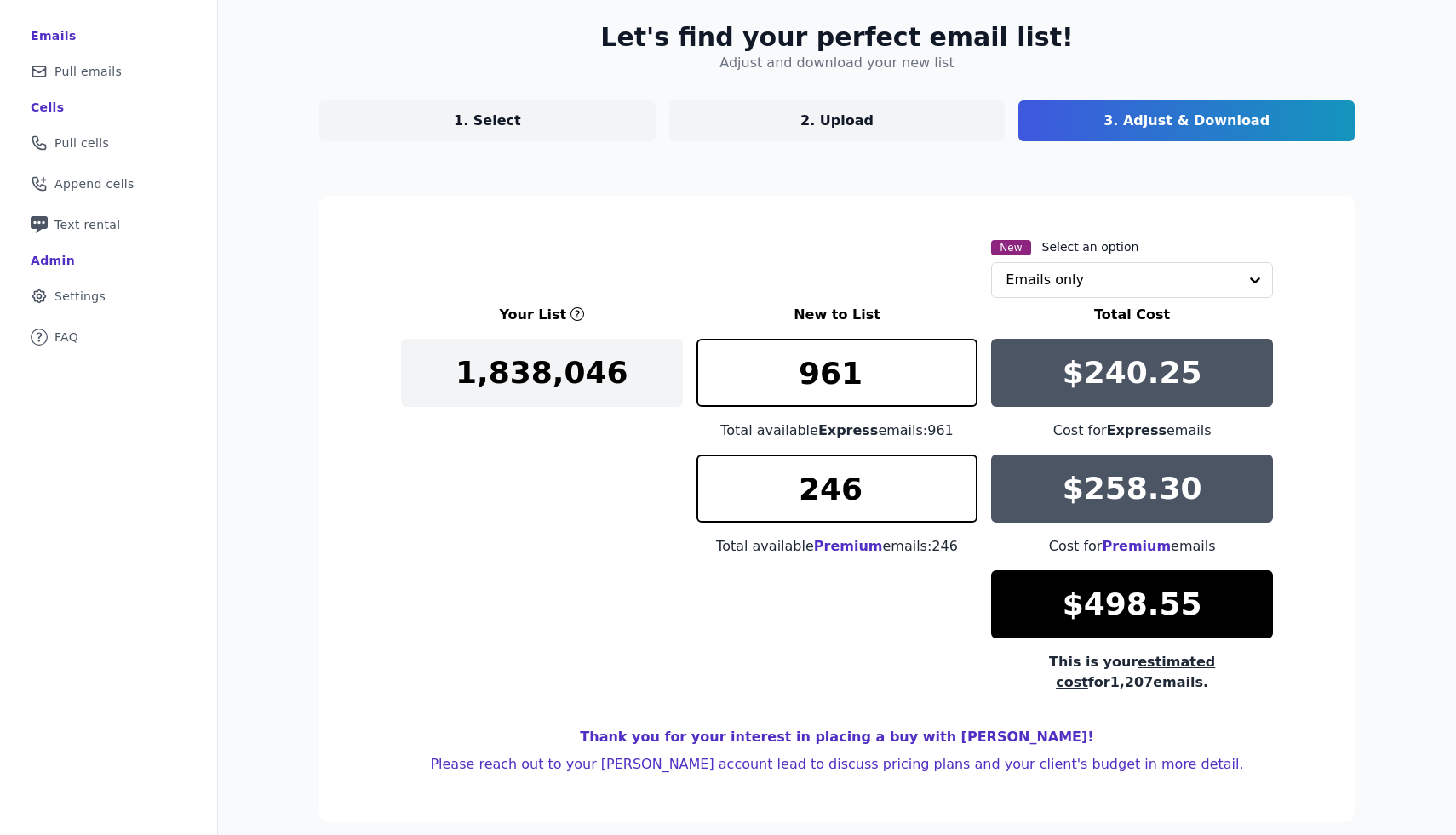
scroll to position [85, 0]
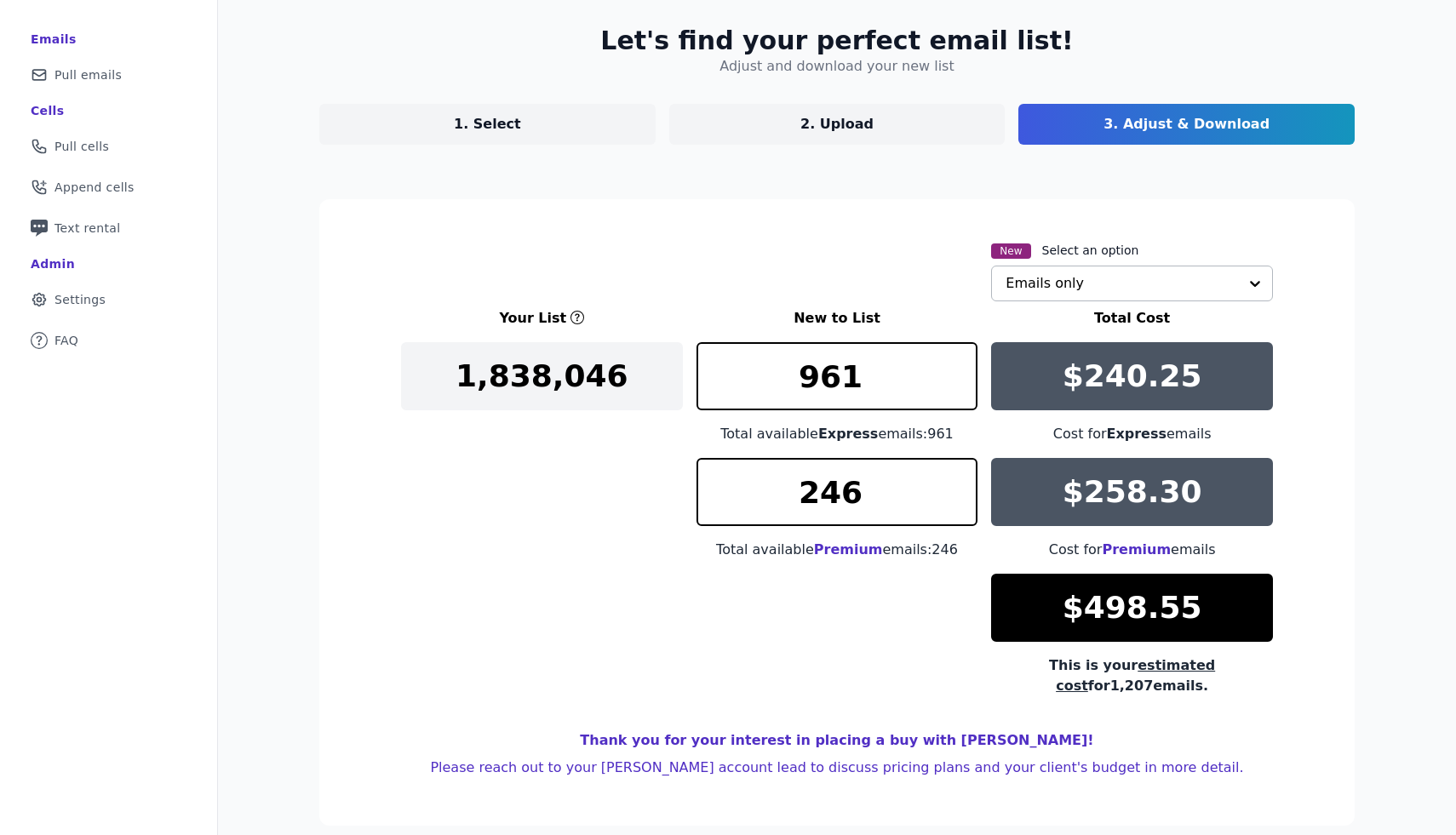
click at [1192, 280] on input "text" at bounding box center [1122, 284] width 233 height 34
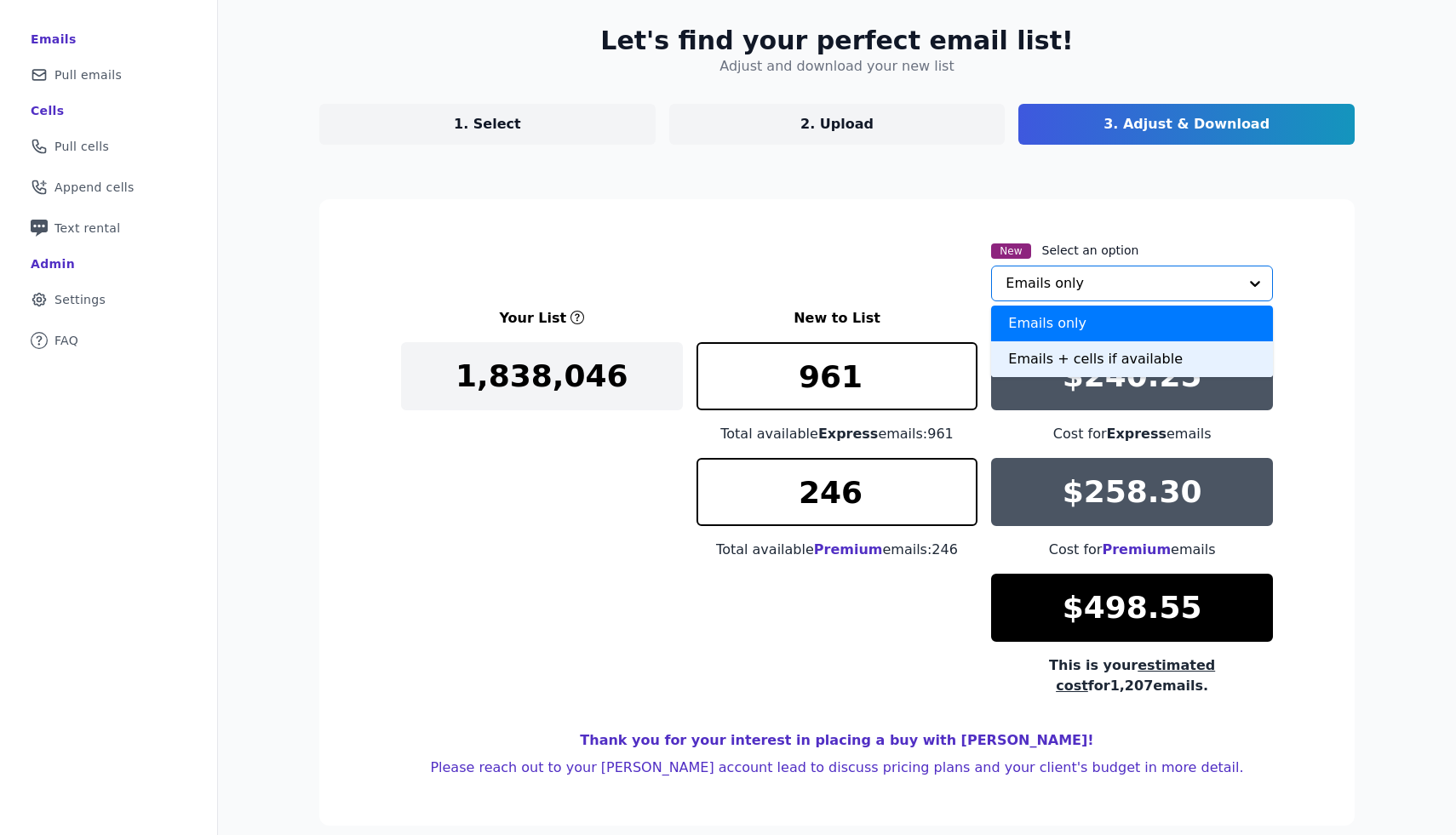
click at [1148, 364] on div "Emails + cells if available" at bounding box center [1131, 359] width 282 height 36
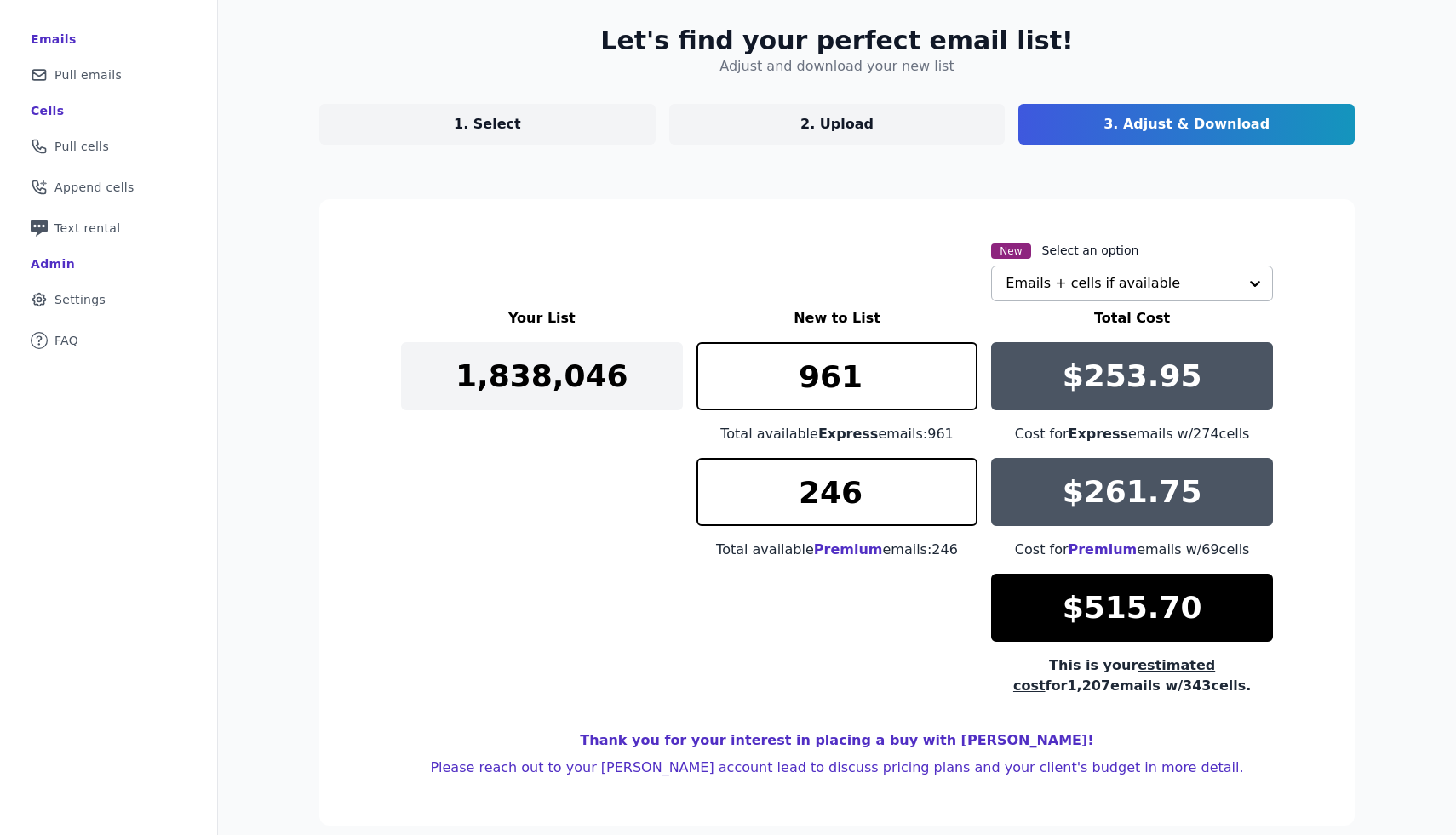
scroll to position [103, 0]
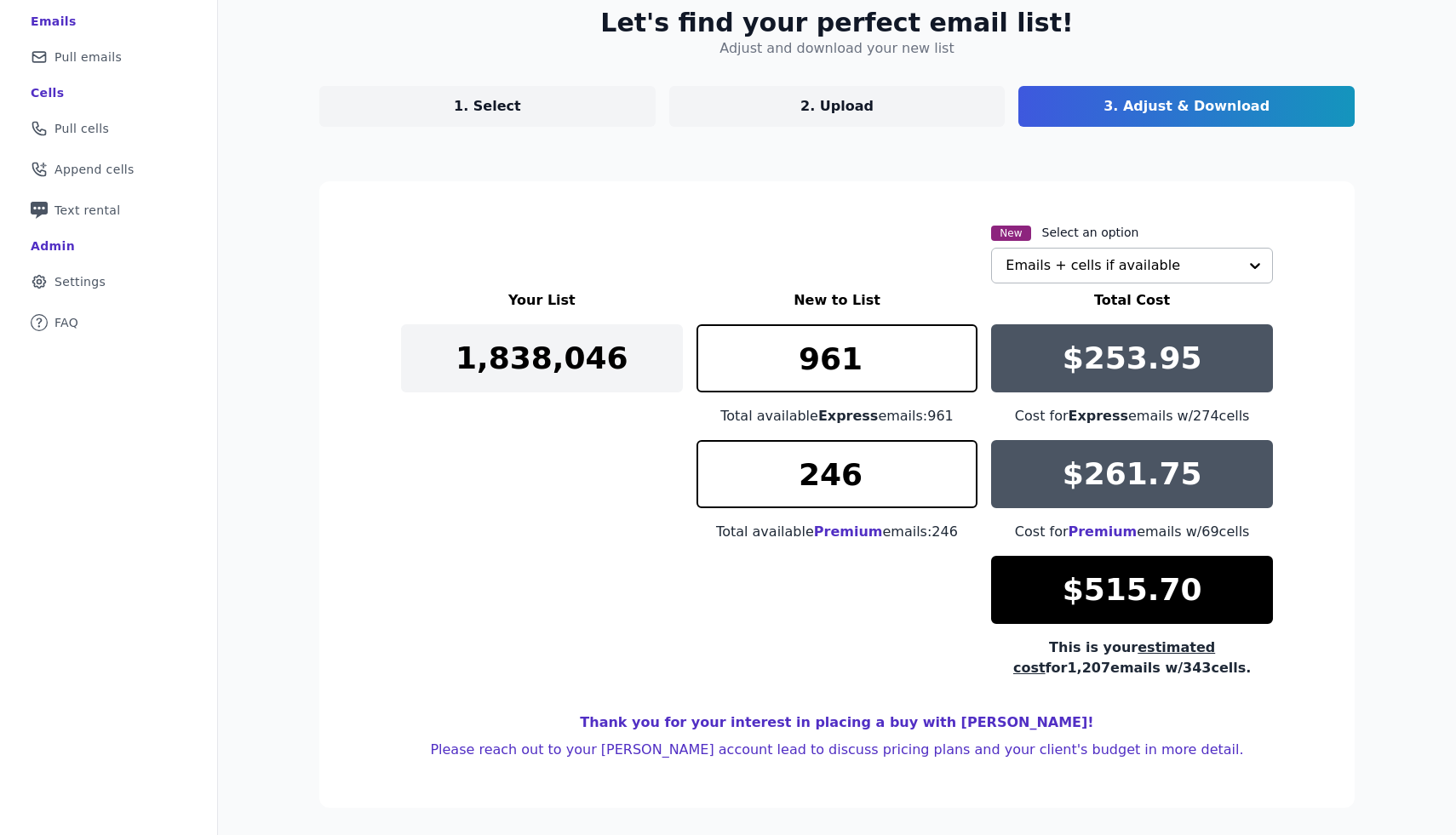
click at [501, 135] on div "Let's find your perfect email list! Adjust and download your new list 1. Select…" at bounding box center [836, 408] width 1089 height 855
click at [483, 104] on p "1. Select" at bounding box center [487, 106] width 67 height 21
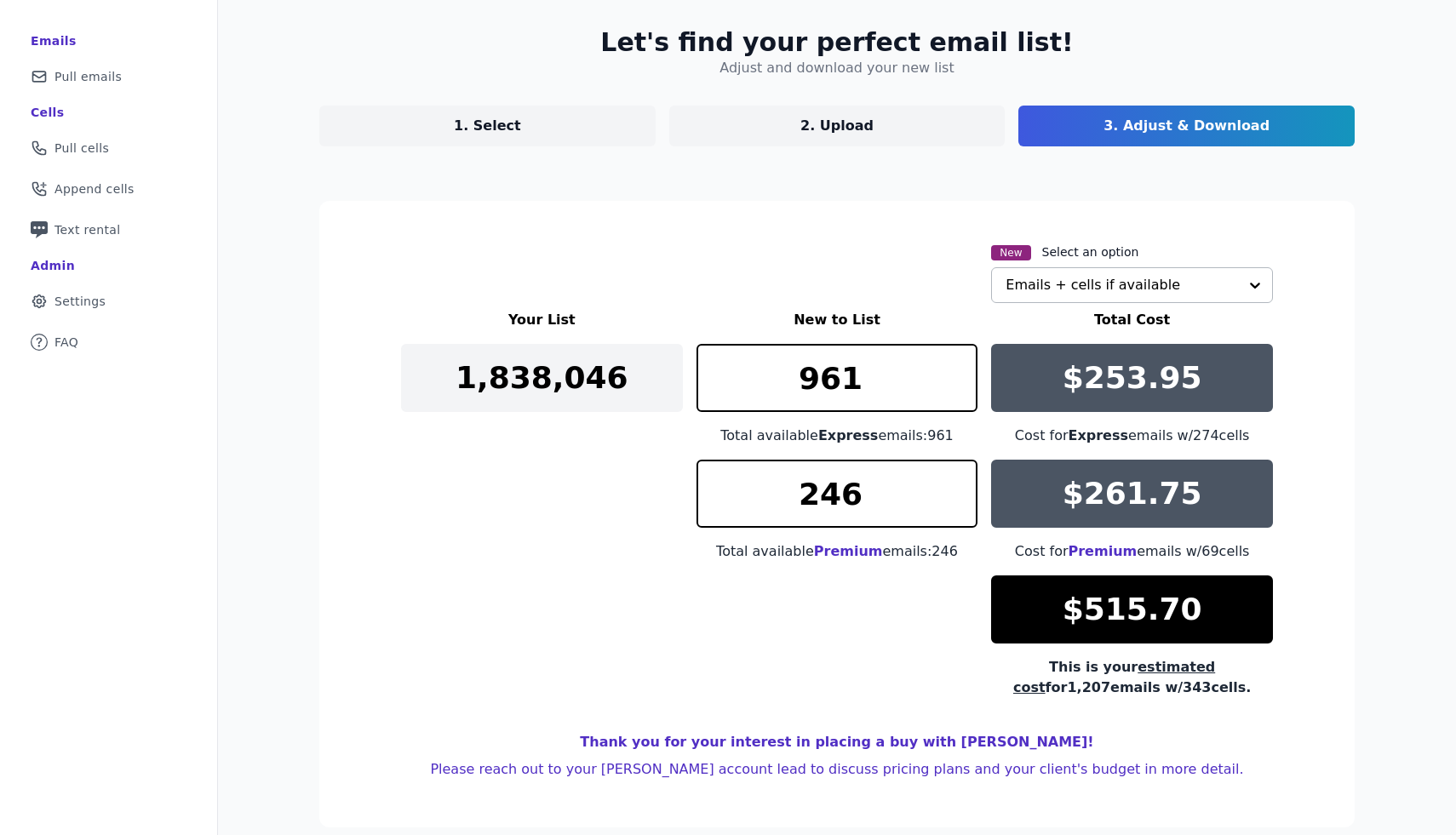
select select "Exclude"
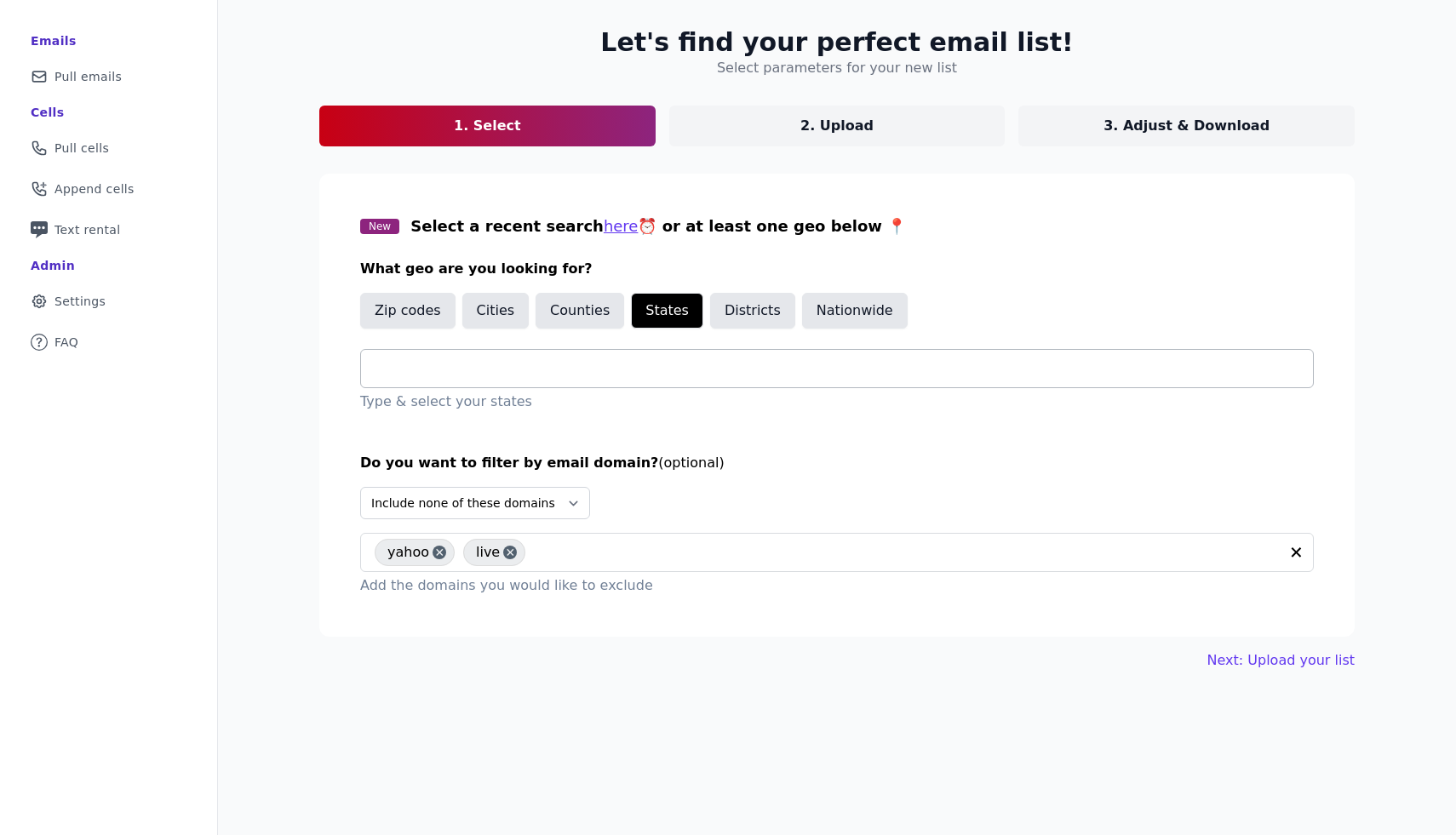
click at [1162, 481] on div "Do you want to filter by email domain? (optional) Select Include only these dom…" at bounding box center [837, 524] width 954 height 143
click at [1272, 659] on button "Next: Upload your list" at bounding box center [1280, 661] width 147 height 21
click at [883, 423] on section "New Select a recent search here ⏰ or at least one geo below 📍 What geo are you …" at bounding box center [837, 406] width 1035 height 464
click at [842, 308] on button "Nationwide" at bounding box center [854, 311] width 105 height 36
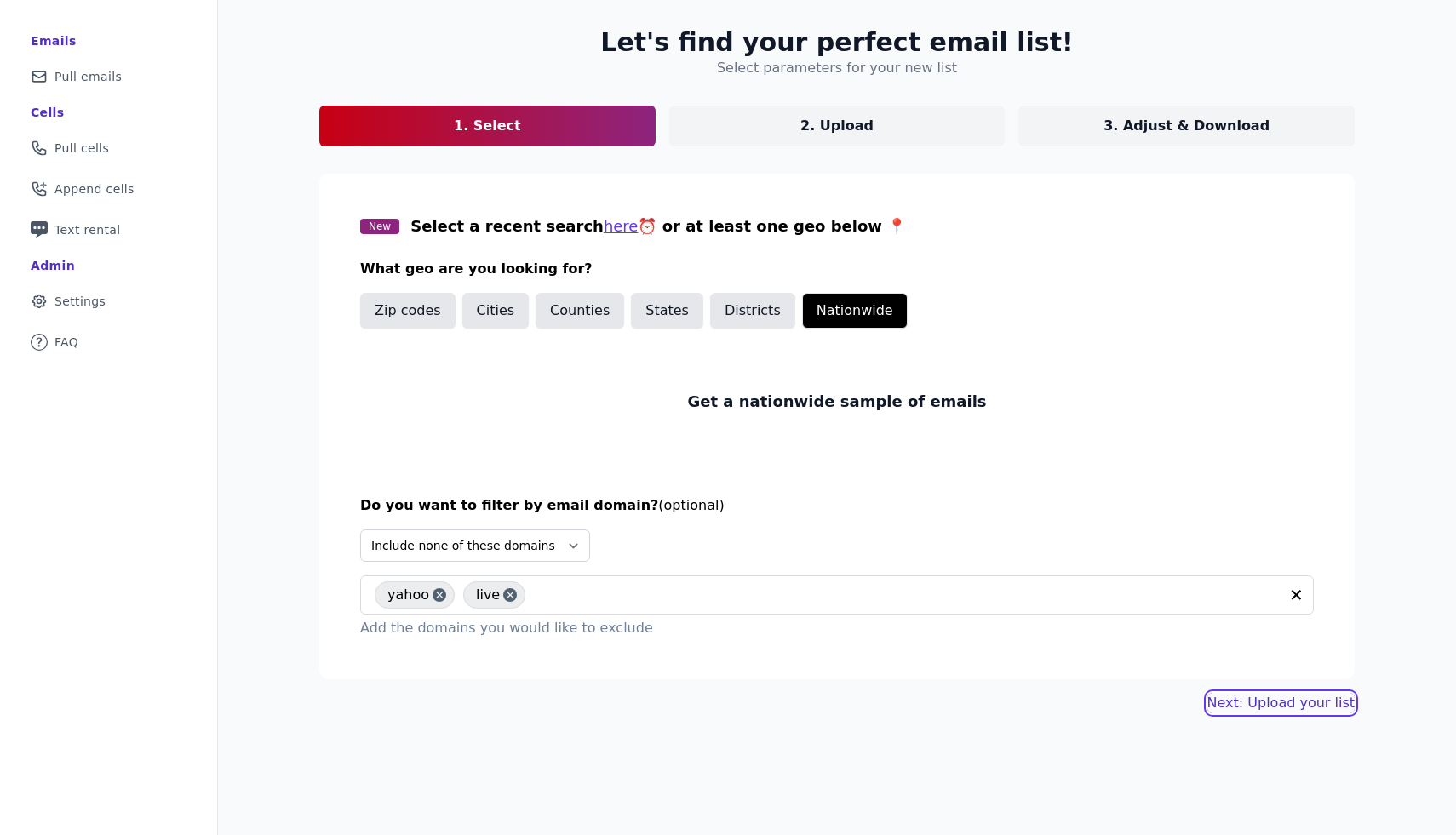
click at [1297, 703] on link "Next: Upload your list" at bounding box center [1280, 704] width 147 height 21
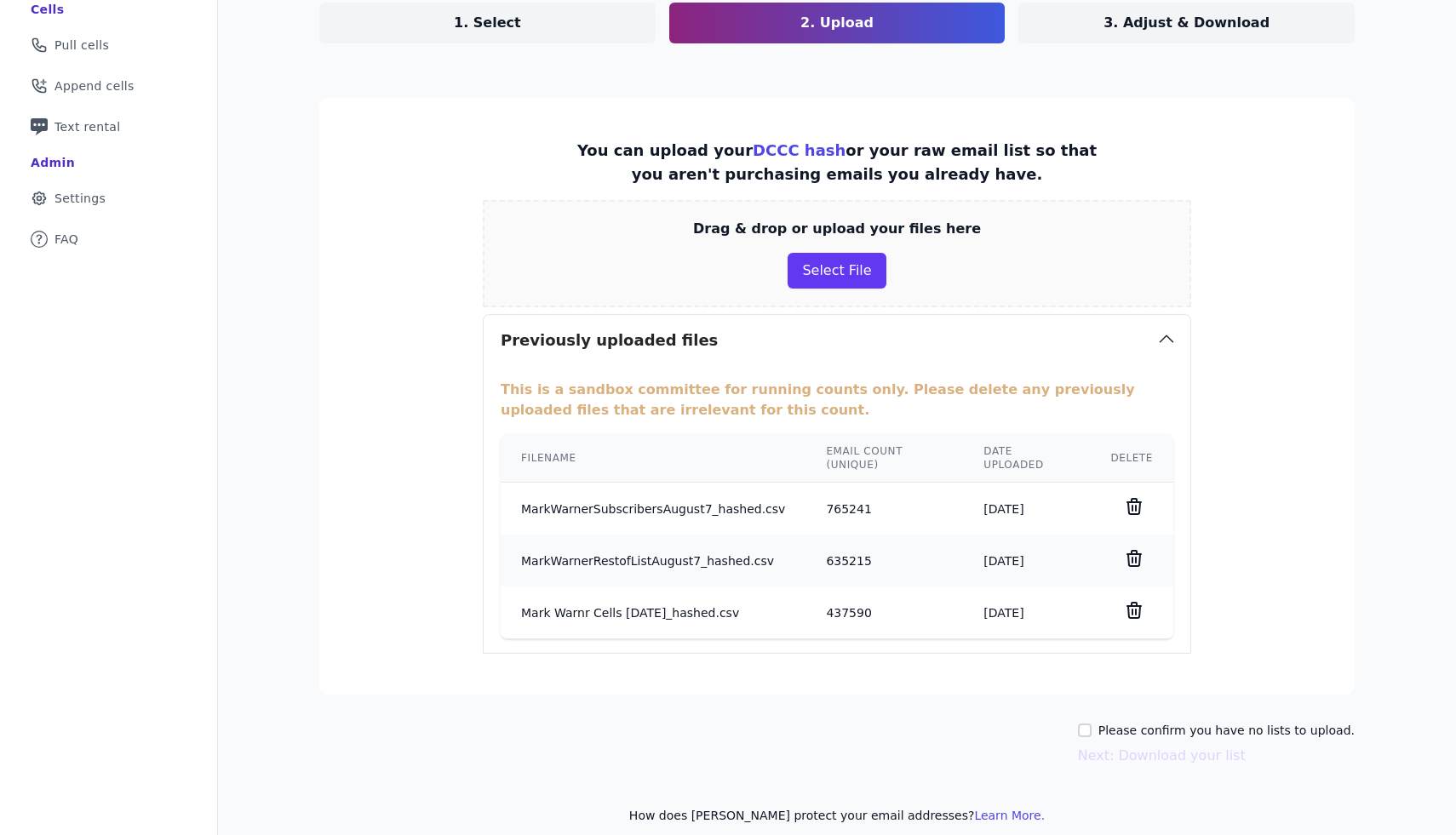
scroll to position [201, 0]
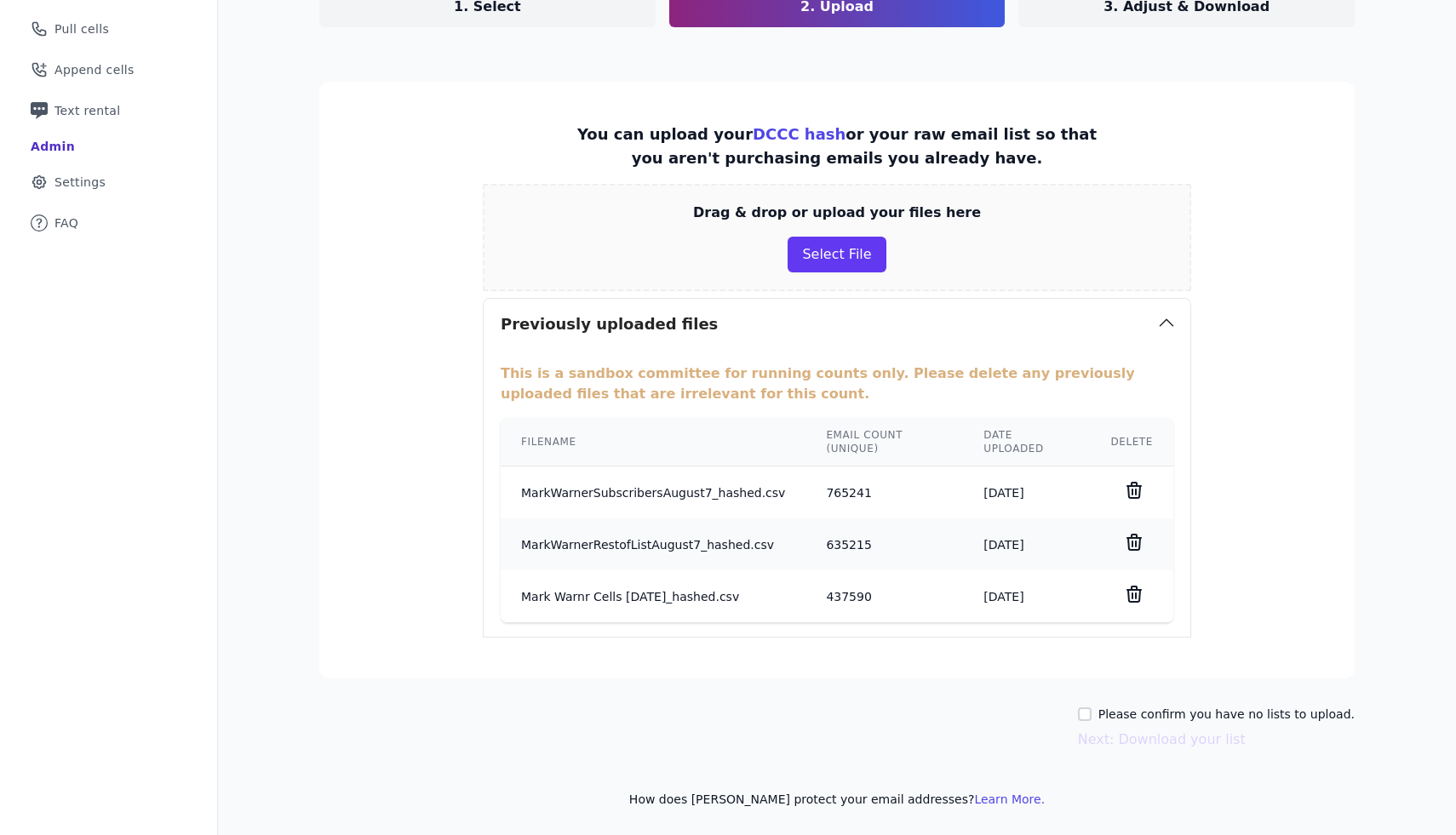
click at [1121, 712] on label "Please confirm you have no lists to upload." at bounding box center [1226, 714] width 256 height 17
click at [1091, 712] on input "Please confirm you have no lists to upload." at bounding box center [1085, 714] width 13 height 13
checkbox input "true"
click at [1129, 738] on button "Next: Download your list" at bounding box center [1162, 740] width 168 height 21
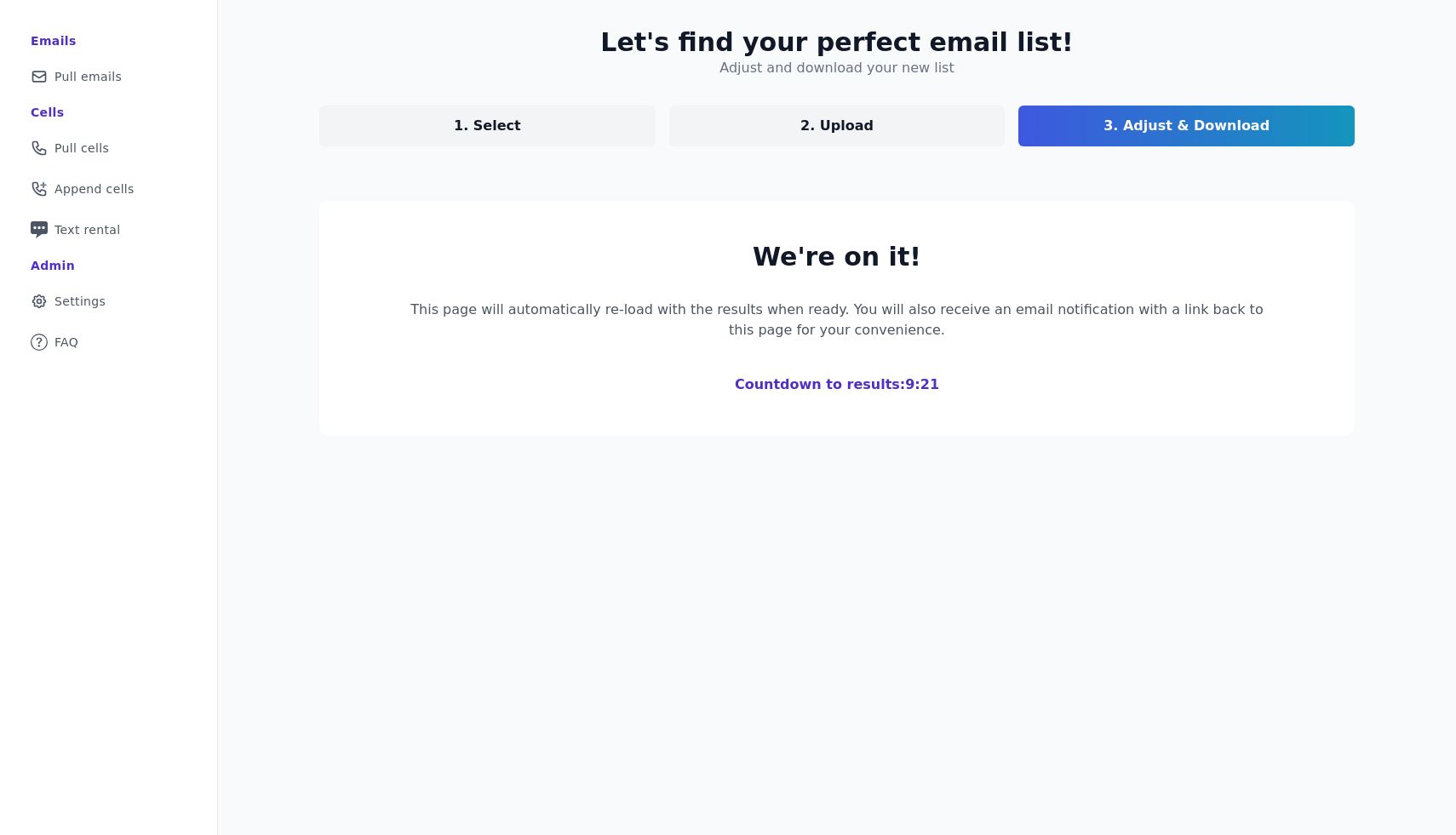
scroll to position [103, 0]
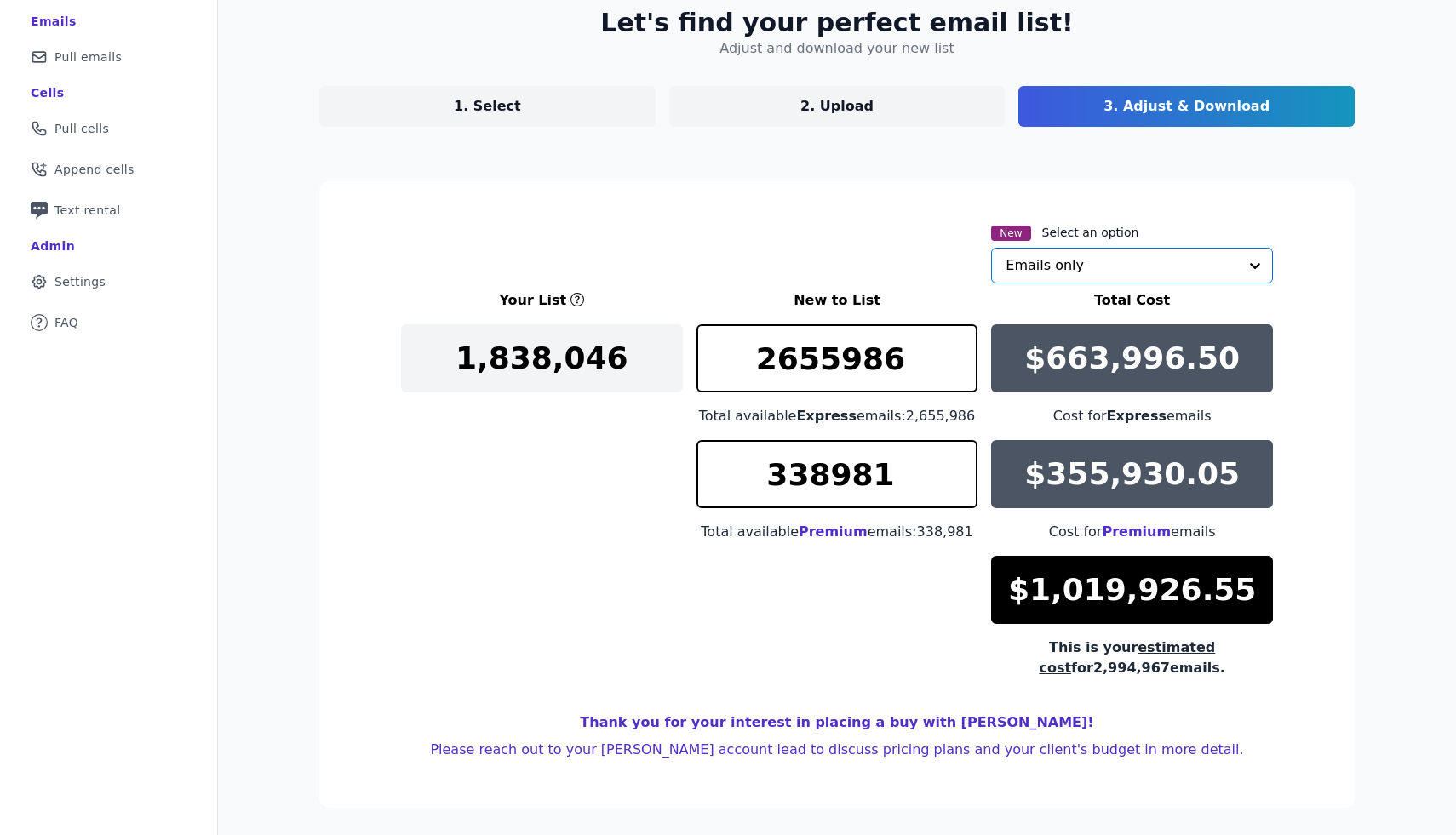
click at [1107, 260] on input "text" at bounding box center [1122, 266] width 233 height 34
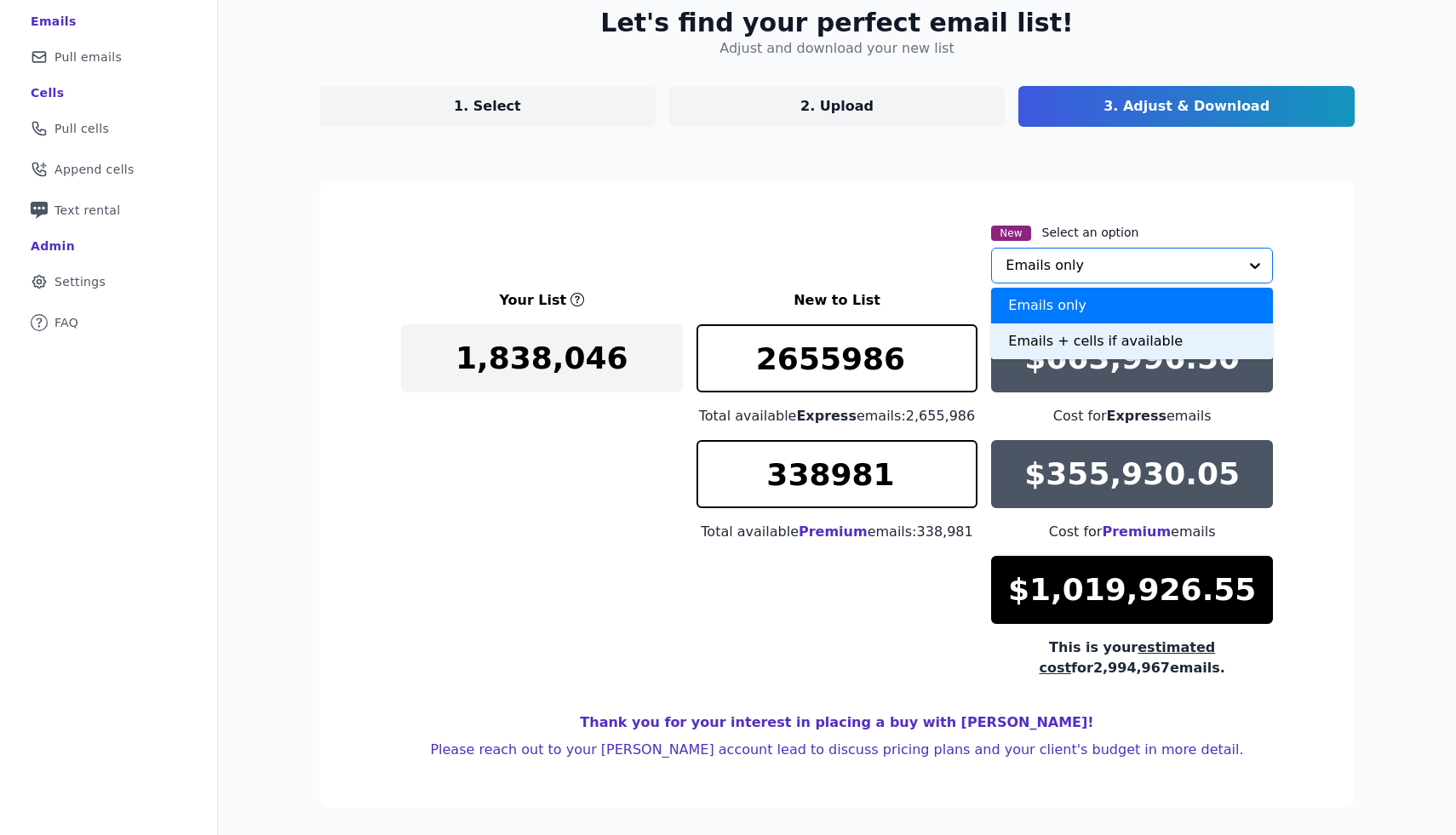
click at [1101, 335] on div "Emails + cells if available" at bounding box center [1131, 342] width 282 height 36
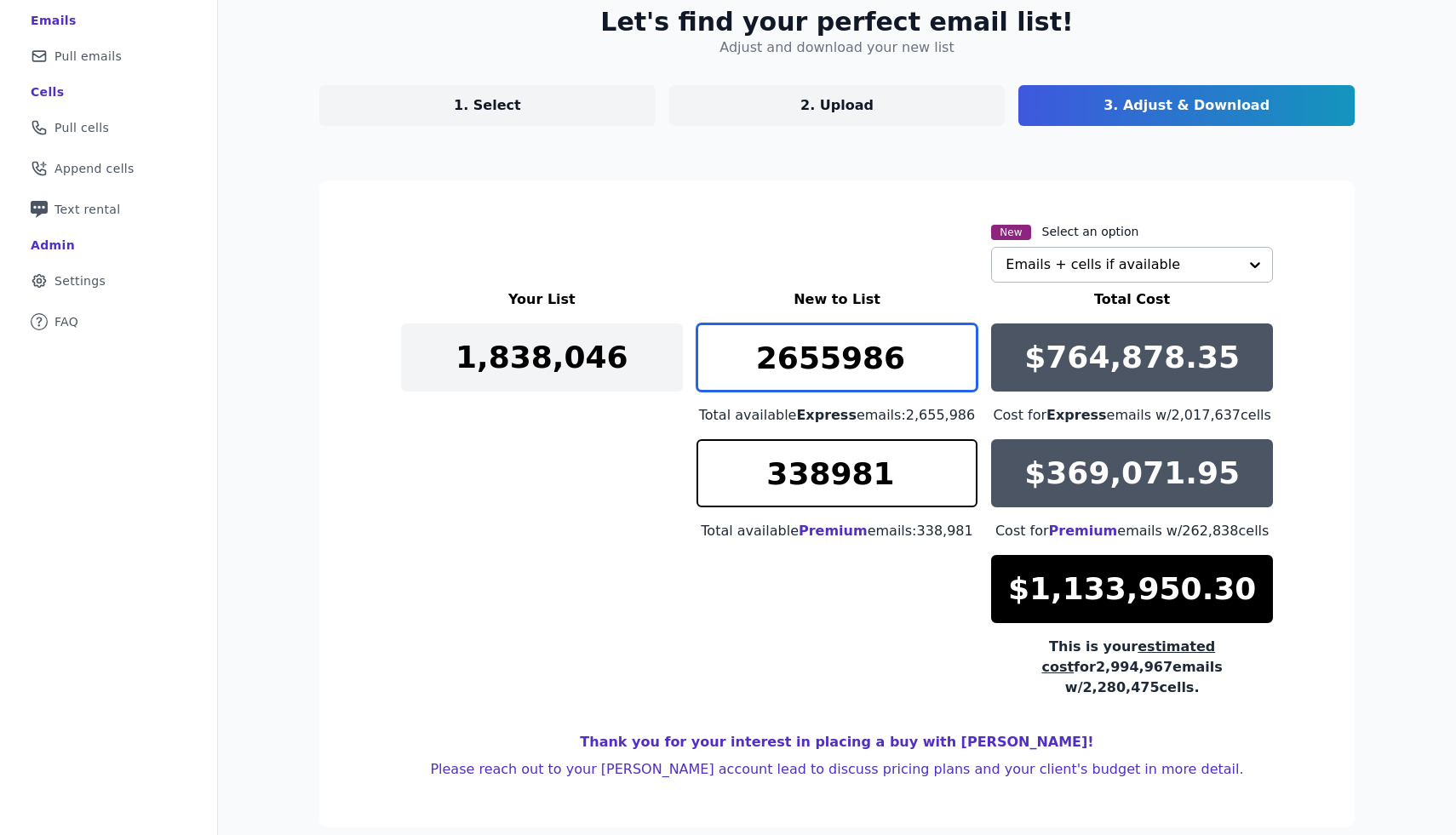
click at [881, 388] on input "2655986" at bounding box center [837, 358] width 282 height 68
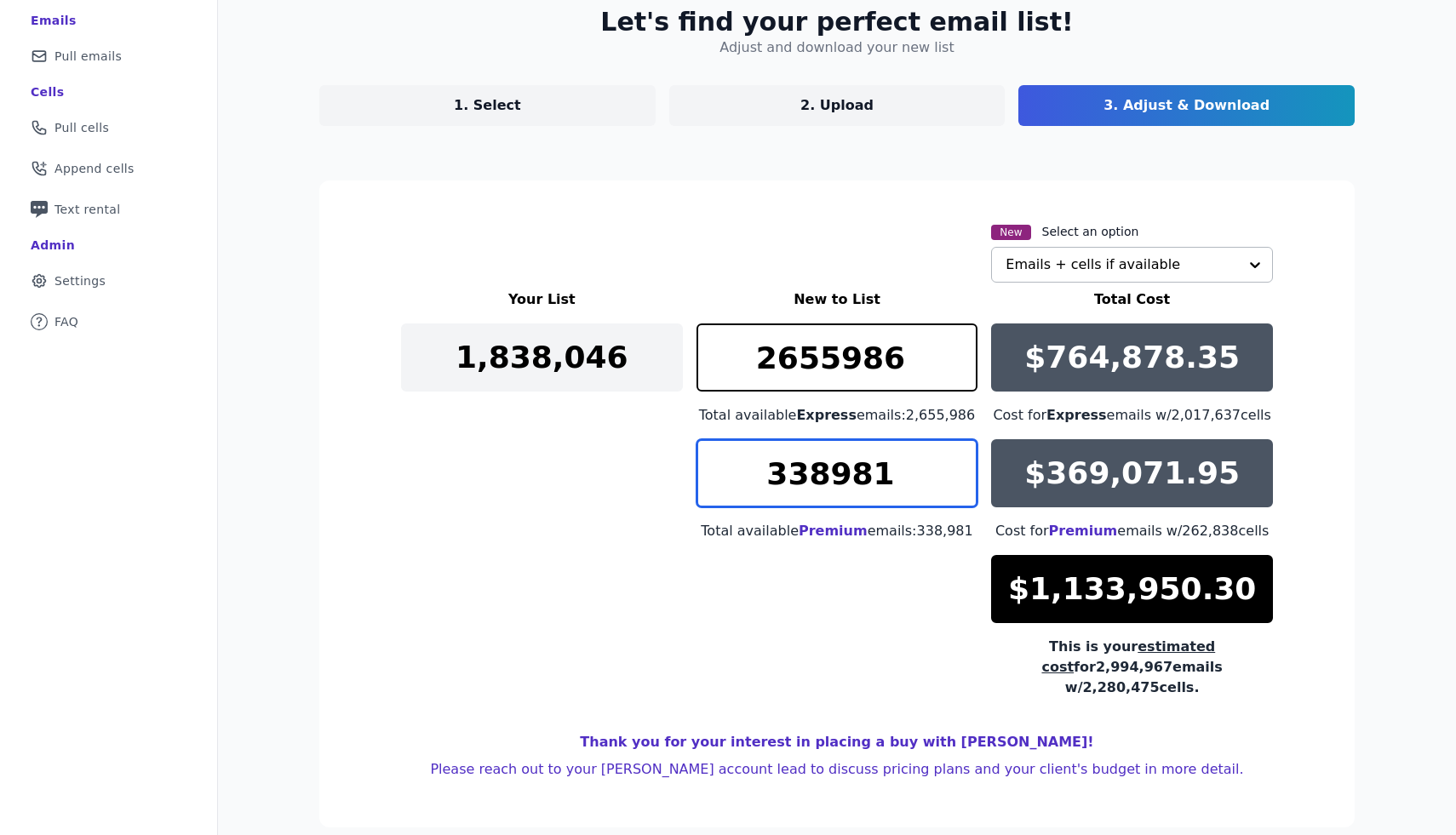
click at [920, 455] on input "338981" at bounding box center [837, 474] width 282 height 68
click at [845, 480] on input "338981" at bounding box center [837, 474] width 282 height 68
paste input "25213"
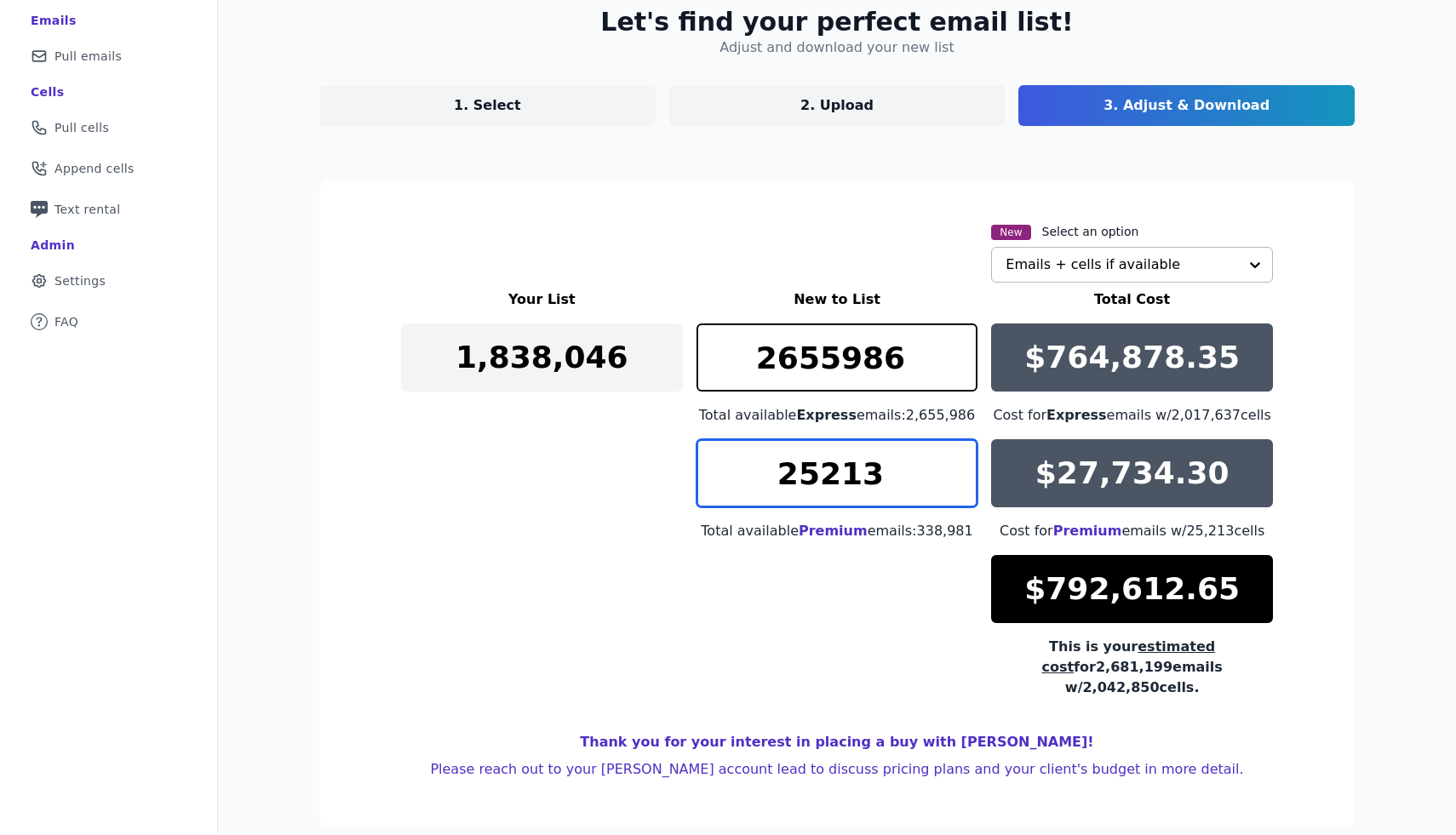
type input "25213"
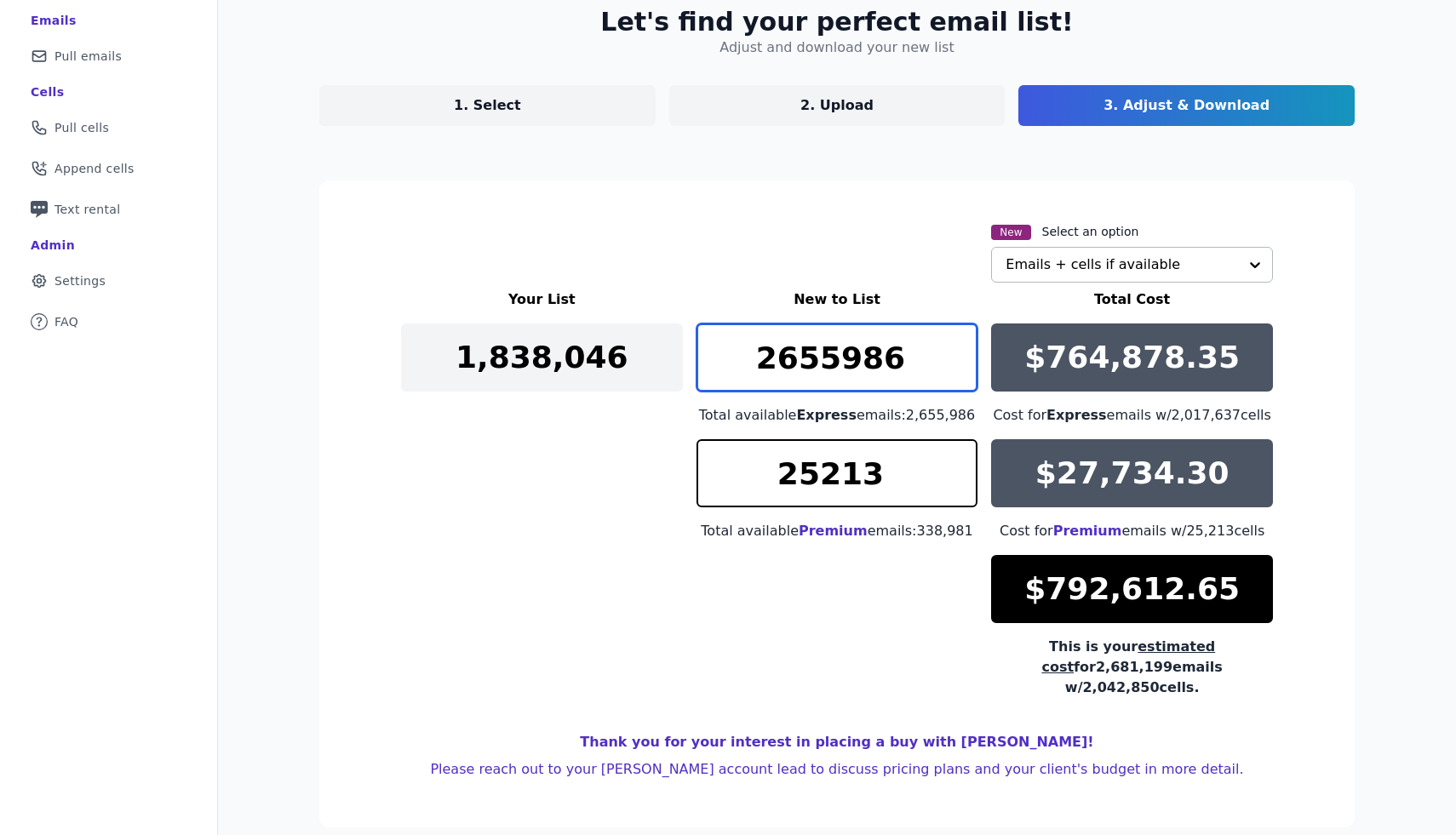
click at [872, 358] on input "2655986" at bounding box center [837, 358] width 282 height 68
paste input "5213"
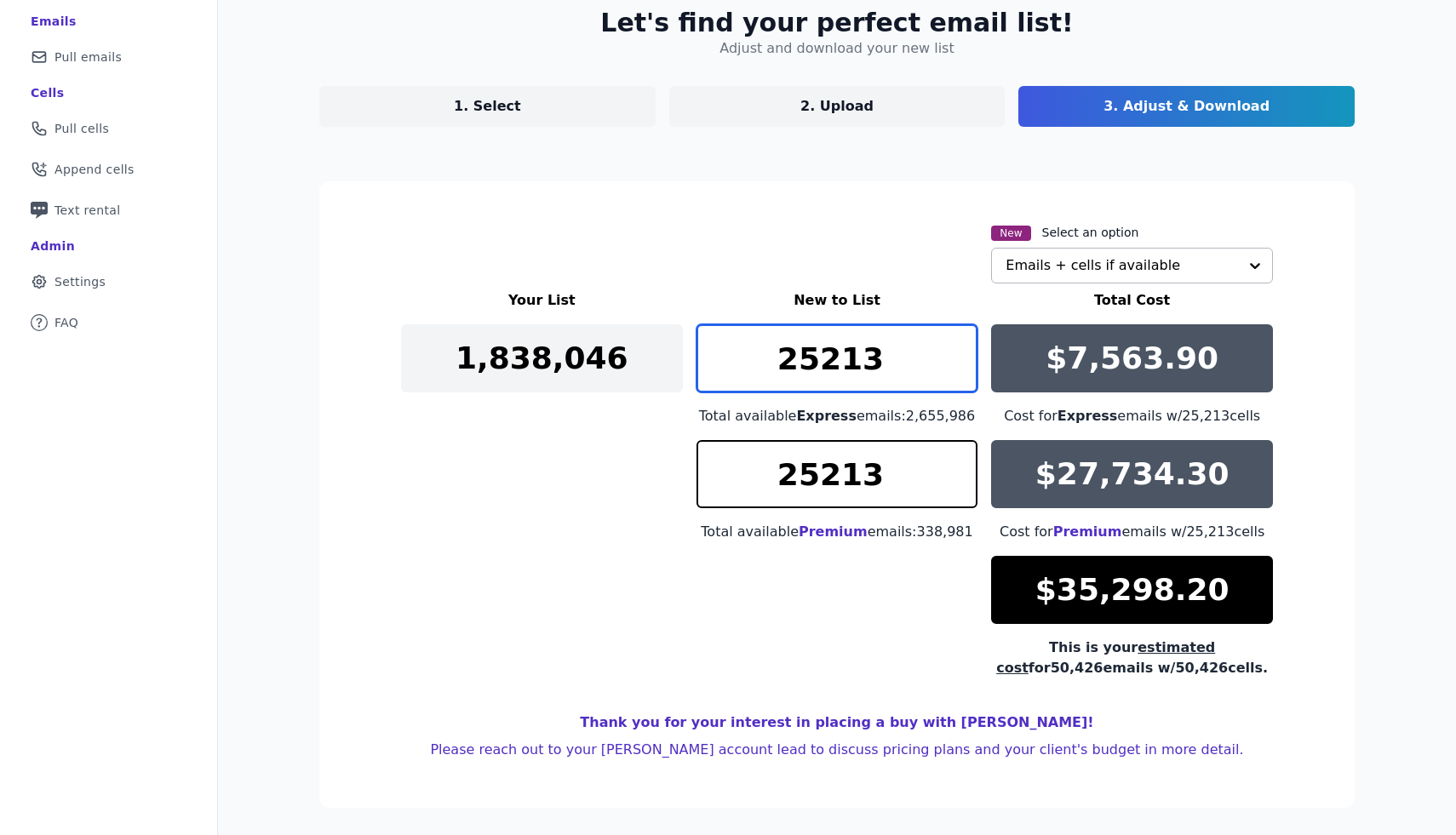
click at [789, 373] on input "25213" at bounding box center [837, 359] width 282 height 68
paste input "452"
type input "25452"
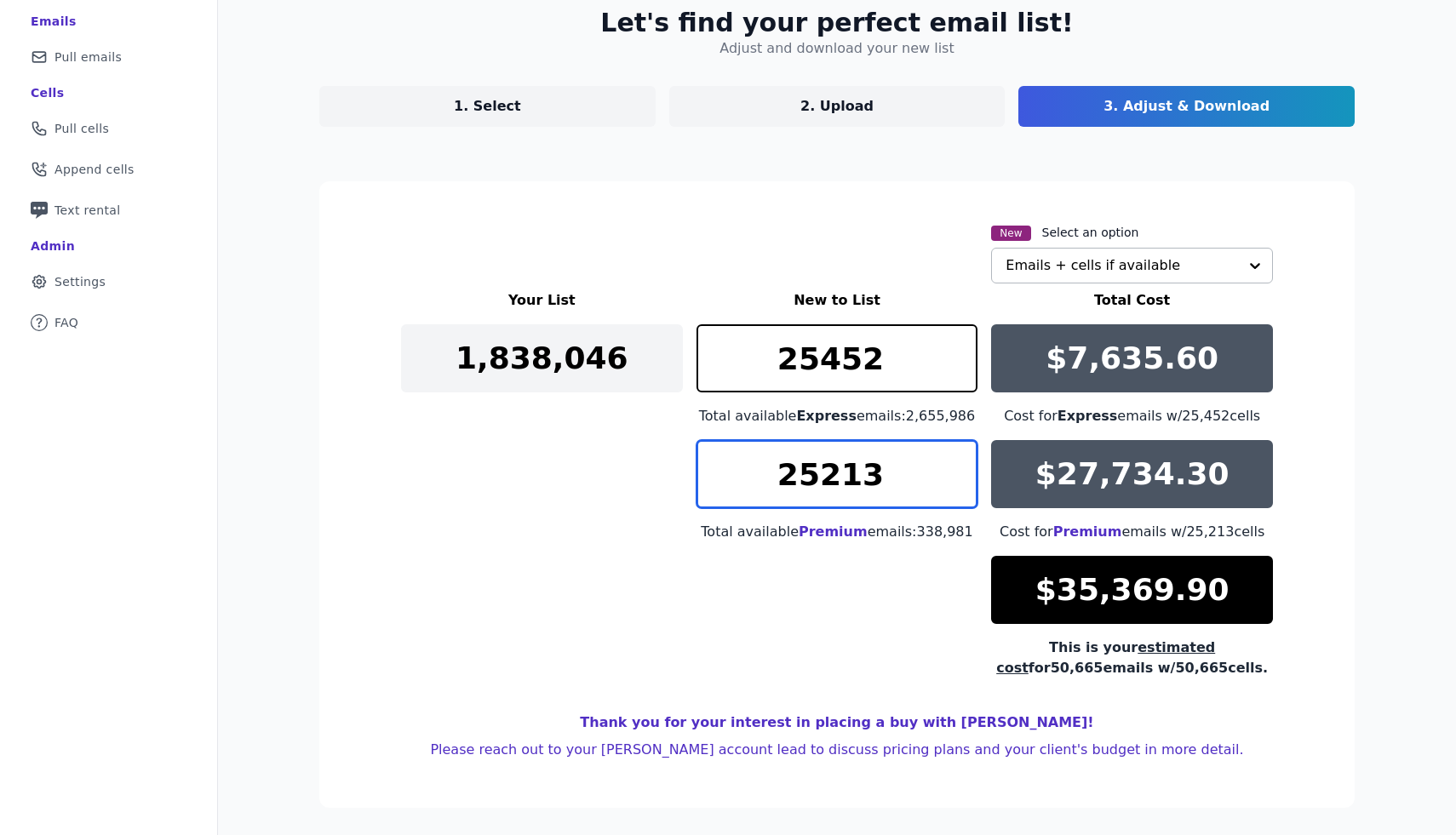
click at [856, 498] on input "25213" at bounding box center [837, 474] width 282 height 68
paste input "452"
type input "25452"
